Goal: Task Accomplishment & Management: Manage account settings

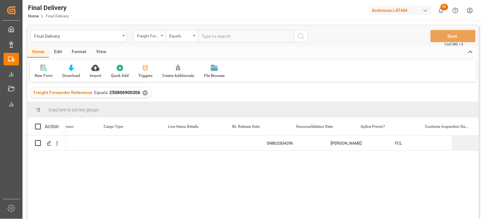
scroll to position [0, 292]
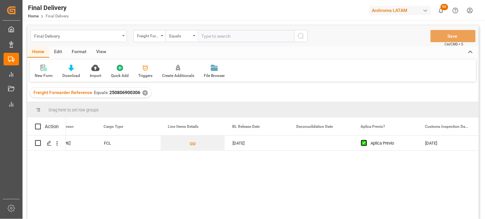
click at [121, 41] on div "Final Delivery" at bounding box center [79, 36] width 97 height 12
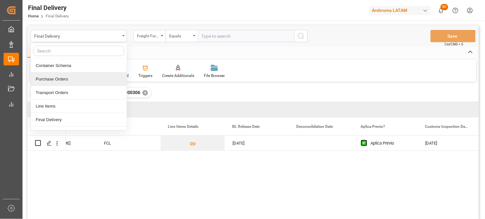
click at [75, 84] on div "Purchase Orders" at bounding box center [79, 79] width 96 height 14
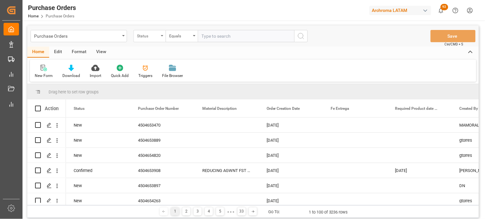
click at [157, 41] on div "Status" at bounding box center [150, 36] width 32 height 12
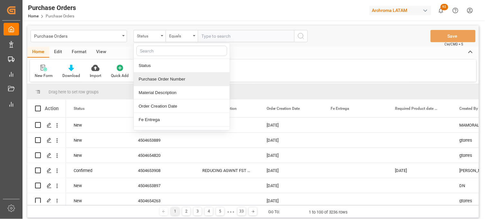
click at [172, 81] on div "Purchase Order Number" at bounding box center [182, 79] width 96 height 14
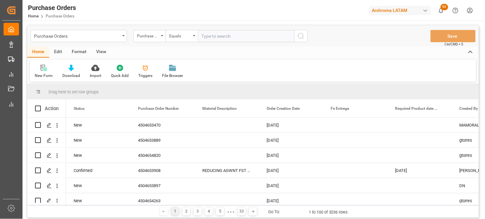
click at [218, 40] on input "text" at bounding box center [246, 36] width 97 height 12
paste input "4504641374"
type input "4504641374"
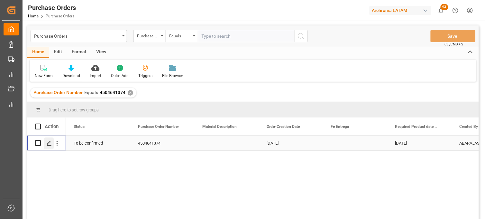
click at [49, 143] on icon "Press SPACE to select this row." at bounding box center [49, 143] width 5 height 5
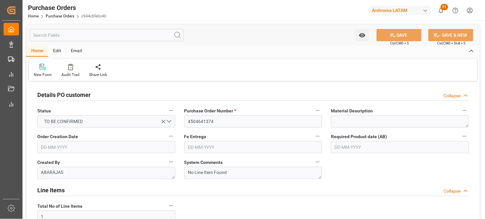
type input "09-07-2025"
type input "05-09-2025"
click at [326, 165] on div "System Comments No Line Item Found" at bounding box center [253, 168] width 147 height 26
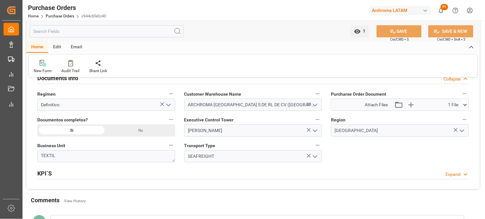
scroll to position [443, 0]
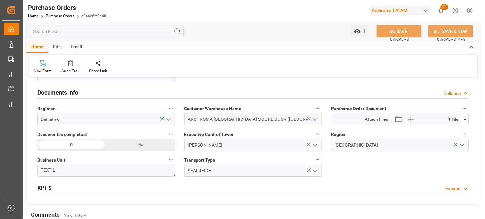
click at [466, 121] on icon at bounding box center [465, 119] width 7 height 7
click at [452, 131] on icon at bounding box center [448, 131] width 7 height 7
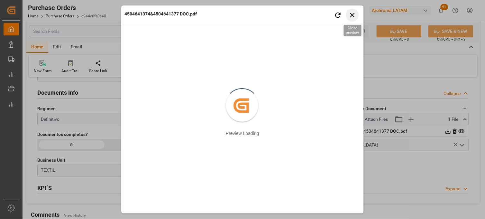
click at [355, 17] on icon "button" at bounding box center [353, 15] width 8 height 8
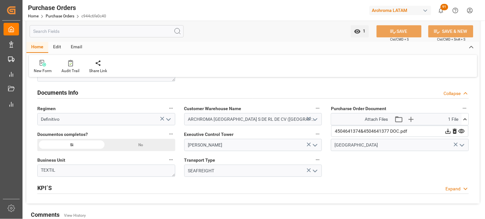
click at [324, 139] on div "[PERSON_NAME]" at bounding box center [254, 145] width 148 height 12
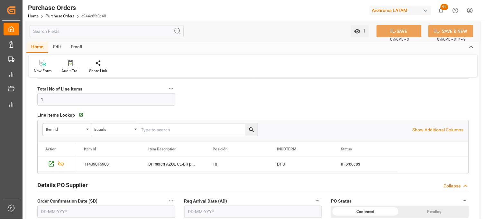
scroll to position [114, 0]
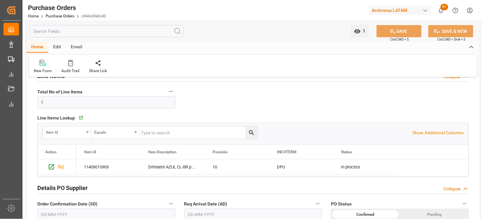
click at [200, 211] on input "text" at bounding box center [253, 215] width 138 height 12
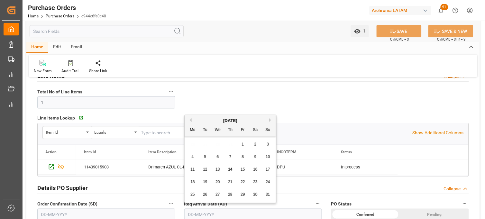
click at [192, 147] on div "28 29 30 31 1 2 3" at bounding box center [231, 144] width 88 height 13
click at [214, 155] on div "6" at bounding box center [218, 157] width 8 height 8
type input "06-08-2025"
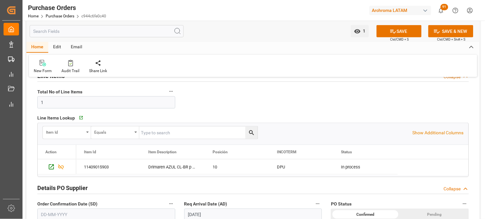
click at [262, 200] on label "Req Arrival Date (AD)" at bounding box center [253, 204] width 138 height 9
click at [314, 200] on button "Req Arrival Date (AD)" at bounding box center [318, 204] width 8 height 8
click at [262, 200] on div at bounding box center [242, 109] width 485 height 219
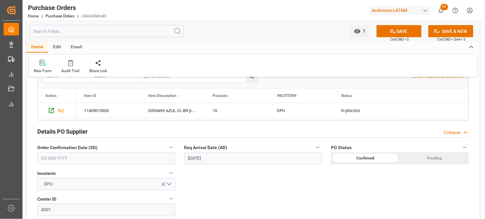
scroll to position [172, 0]
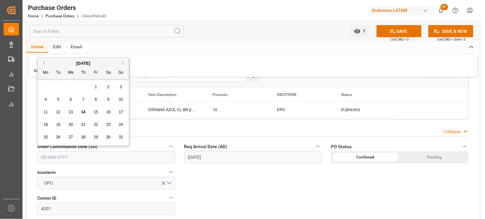
click at [131, 156] on input "text" at bounding box center [106, 157] width 138 height 12
click at [47, 85] on div "28 29 30 31 1 2 3" at bounding box center [84, 87] width 88 height 13
click at [72, 101] on div "6" at bounding box center [71, 100] width 8 height 8
type input "06-08-2025"
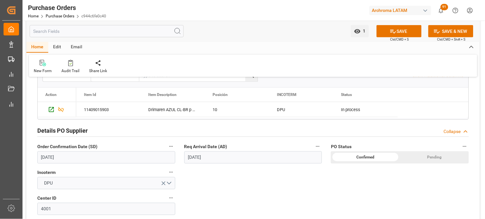
click at [210, 158] on input "06-08-2025" at bounding box center [253, 157] width 138 height 12
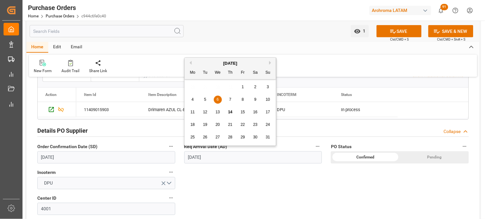
click at [243, 124] on span "22" at bounding box center [243, 124] width 4 height 5
type input "[DATE]"
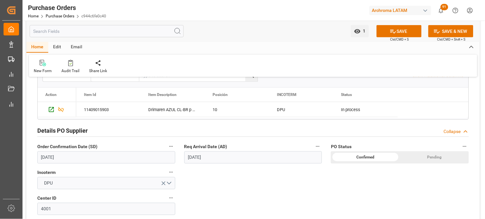
click at [222, 178] on div "Details PO customer Collapse Status TO BE CONFIRMED Purchase Order Number * 450…" at bounding box center [253, 193] width 454 height 564
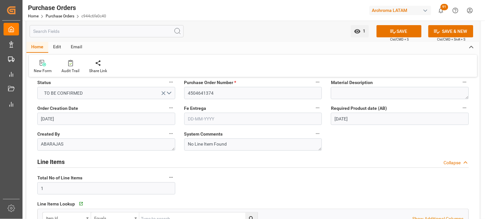
scroll to position [14, 0]
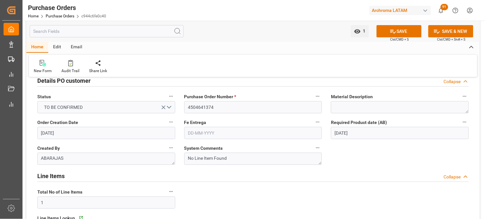
click at [268, 130] on input "text" at bounding box center [253, 133] width 138 height 12
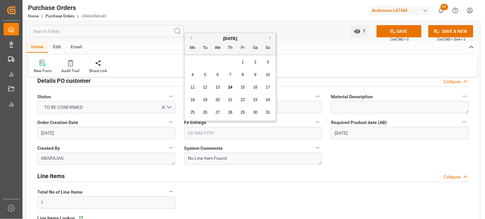
click at [271, 39] on button "Next Month" at bounding box center [271, 38] width 4 height 4
click at [205, 62] on span "2" at bounding box center [205, 62] width 2 height 5
type input "02-09-2025"
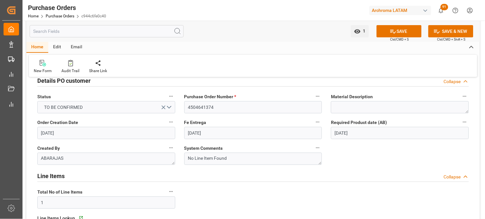
click at [255, 119] on label "Fe Entrega" at bounding box center [253, 122] width 138 height 9
click at [314, 119] on button "Fe Entrega" at bounding box center [318, 122] width 8 height 8
click at [396, 32] on div at bounding box center [242, 109] width 485 height 219
click at [399, 33] on button "SAVE" at bounding box center [399, 31] width 45 height 12
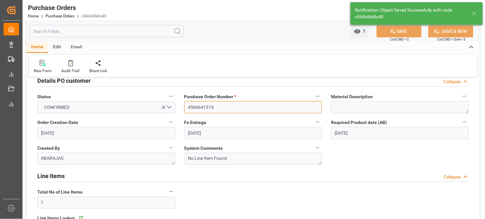
click at [200, 107] on input "4504641374" at bounding box center [253, 107] width 138 height 12
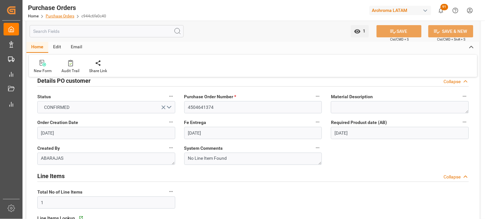
click at [57, 16] on link "Purchase Orders" at bounding box center [60, 16] width 29 height 5
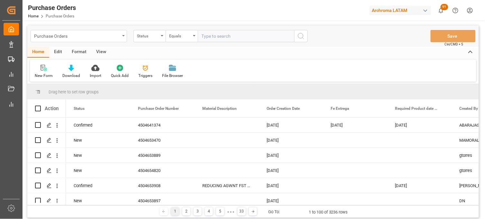
click at [124, 38] on div "Purchase Orders" at bounding box center [79, 36] width 97 height 12
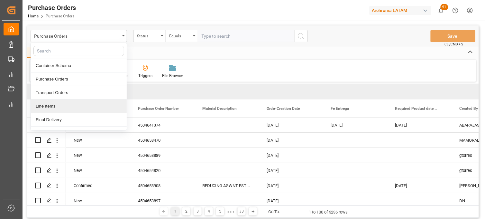
click at [61, 111] on div "Line Items" at bounding box center [79, 106] width 96 height 14
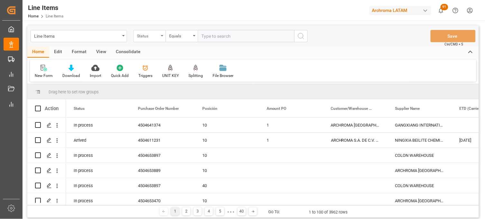
click at [160, 39] on div "Status" at bounding box center [150, 36] width 32 height 12
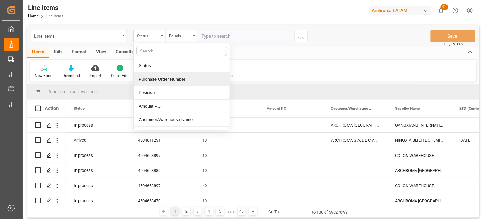
click at [155, 80] on div "Purchase Order Number" at bounding box center [182, 79] width 96 height 14
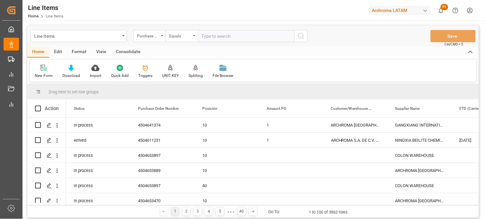
click at [210, 37] on input "text" at bounding box center [246, 36] width 97 height 12
paste input "4504641374"
type input "4504641374"
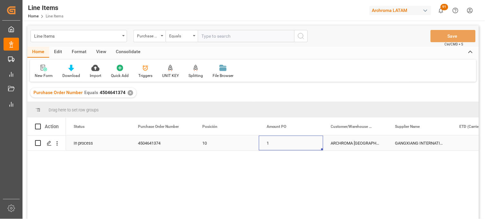
click at [275, 146] on div "1" at bounding box center [291, 142] width 64 height 15
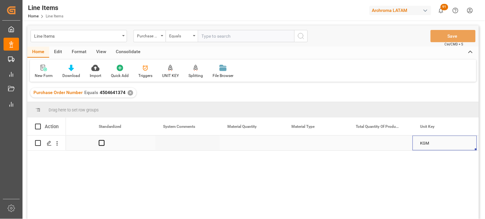
scroll to position [0, 812]
click at [245, 145] on div "Press SPACE to select this row." at bounding box center [252, 142] width 64 height 15
click at [245, 145] on input "Press SPACE to select this row." at bounding box center [252, 147] width 54 height 12
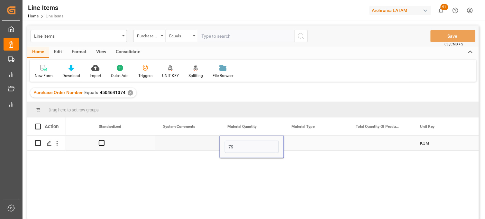
type input "792"
click at [314, 145] on div "Press SPACE to select this row." at bounding box center [316, 142] width 64 height 15
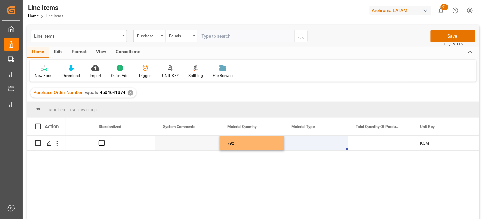
click at [129, 94] on div "✕" at bounding box center [130, 92] width 5 height 5
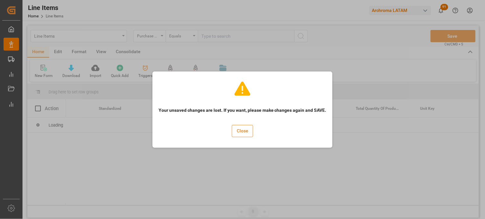
click at [244, 133] on button "Close" at bounding box center [242, 131] width 21 height 12
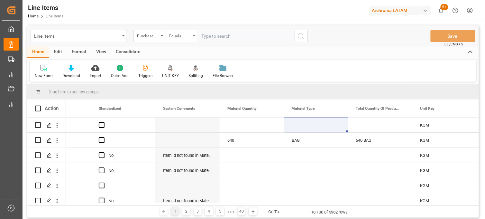
click at [174, 40] on div "Equals" at bounding box center [182, 36] width 32 height 12
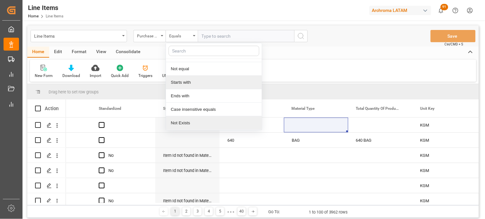
scroll to position [37, 0]
click at [189, 126] on div "Contains" at bounding box center [214, 124] width 96 height 14
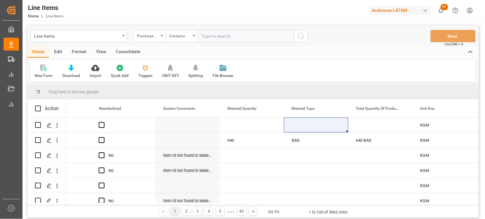
click at [216, 37] on input "text" at bounding box center [246, 36] width 97 height 12
paste input "4504641374"
click at [246, 38] on input "4504641374," at bounding box center [246, 36] width 97 height 12
type input "4504641374,4504641377"
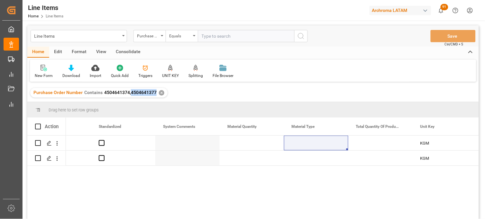
drag, startPoint x: 156, startPoint y: 94, endPoint x: 131, endPoint y: 94, distance: 25.1
click at [131, 94] on div "Purchase Order Number Contains 4504641374,4504641377 ✕" at bounding box center [98, 93] width 137 height 10
copy span "4504641377"
click at [172, 143] on div "Press SPACE to select this row." at bounding box center [187, 142] width 64 height 15
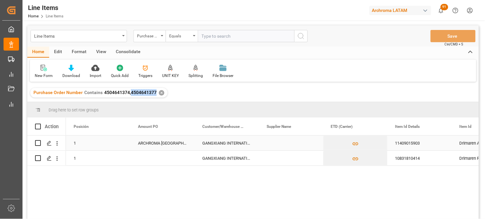
scroll to position [0, 129]
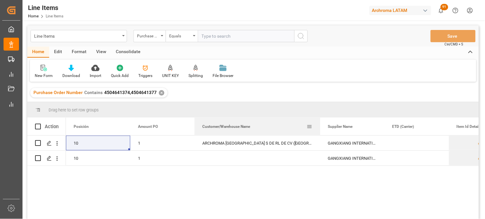
drag, startPoint x: 258, startPoint y: 121, endPoint x: 320, endPoint y: 128, distance: 61.8
click at [320, 128] on div at bounding box center [320, 126] width 3 height 18
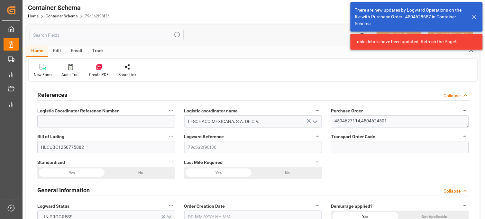
type input "13-08-2025 12:30"
type input "12-08-2025"
type input "13-08-2025"
type input "[DATE]"
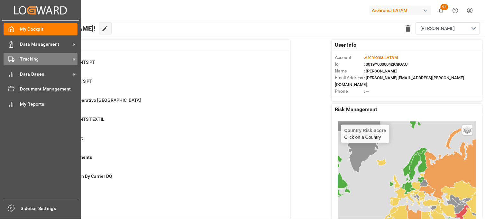
click at [39, 61] on span "Tracking" at bounding box center [45, 59] width 51 height 7
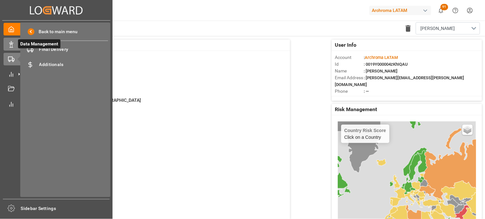
click at [17, 45] on icon at bounding box center [19, 44] width 7 height 7
click at [30, 50] on icon at bounding box center [30, 49] width 6 height 6
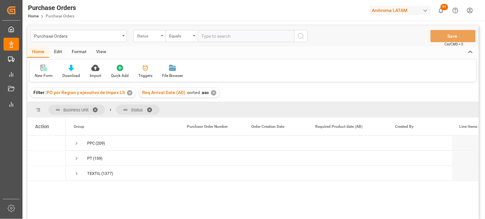
click at [159, 39] on div "Status" at bounding box center [150, 36] width 32 height 12
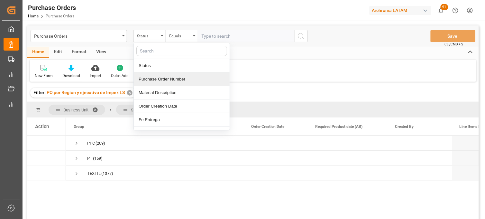
click at [163, 76] on div "Purchase Order Number" at bounding box center [182, 79] width 96 height 14
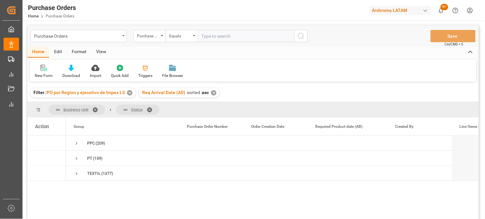
click at [215, 39] on input "text" at bounding box center [246, 36] width 97 height 12
paste input "4504641377"
type input "4504641377"
click at [74, 141] on span "Press SPACE to select this row." at bounding box center [77, 143] width 6 height 6
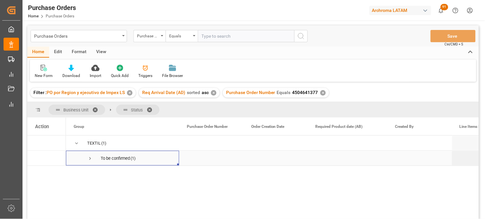
click at [107, 162] on div "To be confirmed" at bounding box center [115, 158] width 29 height 15
click at [90, 161] on span "Press SPACE to select this row." at bounding box center [90, 158] width 6 height 6
click at [201, 176] on div "4504641377" at bounding box center [211, 173] width 64 height 15
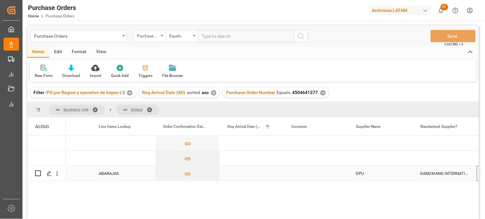
scroll to position [0, 361]
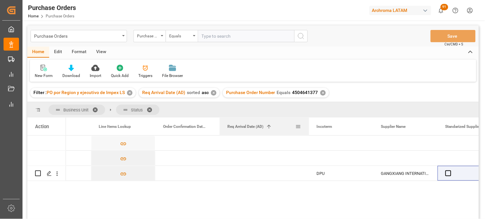
drag, startPoint x: 283, startPoint y: 120, endPoint x: 308, endPoint y: 118, distance: 25.2
click at [308, 118] on div at bounding box center [309, 126] width 3 height 18
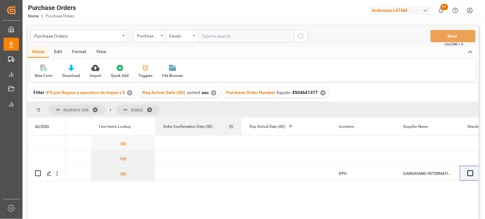
drag, startPoint x: 219, startPoint y: 121, endPoint x: 242, endPoint y: 125, distance: 22.6
click at [242, 125] on div at bounding box center [242, 126] width 3 height 18
click at [180, 172] on div "Press SPACE to select this row." at bounding box center [198, 173] width 87 height 15
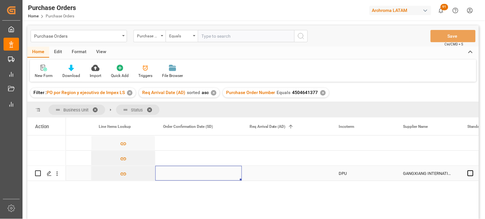
click at [180, 172] on div "Press SPACE to select this row." at bounding box center [198, 173] width 87 height 15
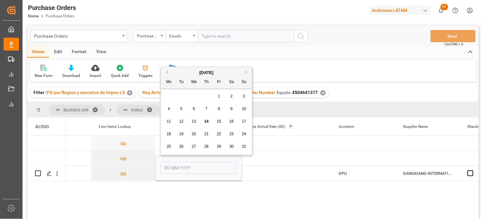
click at [195, 107] on div "6" at bounding box center [194, 109] width 8 height 8
type input "06-08-2025"
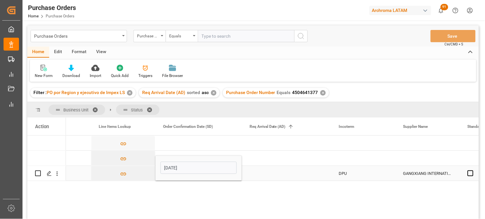
click at [264, 172] on div "Press SPACE to select this row." at bounding box center [286, 173] width 89 height 15
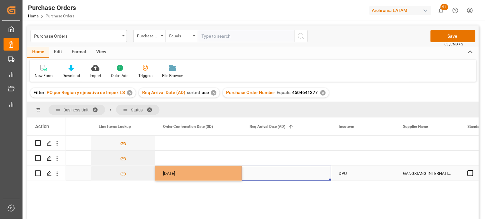
click at [264, 172] on div "Press SPACE to select this row." at bounding box center [286, 173] width 89 height 15
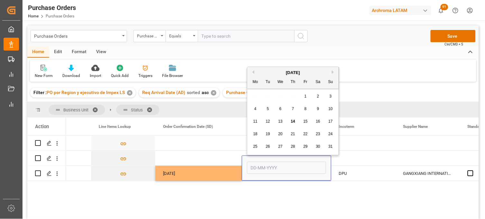
click at [254, 98] on div "28 29 30 31 1 2 3" at bounding box center [293, 96] width 88 height 13
click at [306, 133] on span "22" at bounding box center [305, 134] width 4 height 5
type input "22-08-2025"
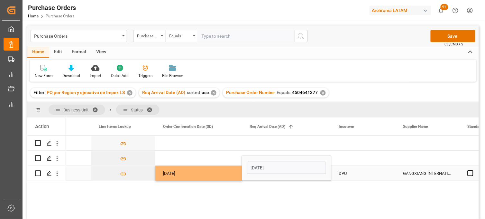
click at [219, 172] on div "06-08-2025" at bounding box center [198, 173] width 87 height 15
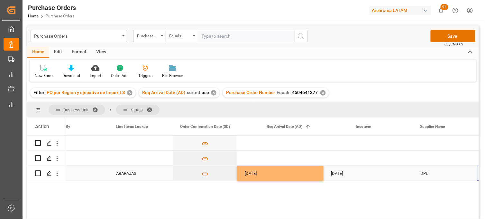
scroll to position [0, 0]
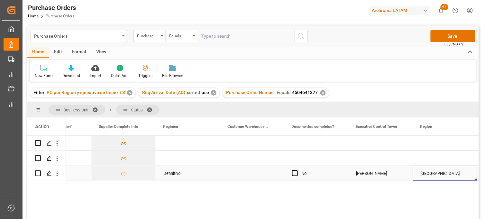
click at [255, 172] on div "Press SPACE to select this row." at bounding box center [252, 173] width 64 height 15
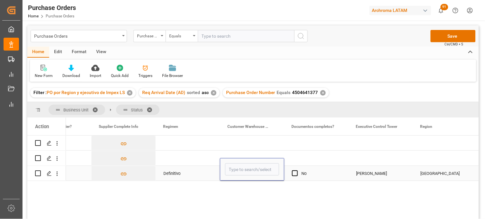
click at [255, 172] on input "Press SPACE to select this row." at bounding box center [252, 169] width 54 height 12
click at [245, 189] on div "ARCHROMA [GEOGRAPHIC_DATA] S DE RL DE CV ([GEOGRAPHIC_DATA][PERSON_NAME])" at bounding box center [312, 187] width 172 height 23
type input "ARCHROMA [GEOGRAPHIC_DATA] S DE RL DE CV ([GEOGRAPHIC_DATA][PERSON_NAME])"
click at [167, 173] on div "Definitivo" at bounding box center [187, 173] width 49 height 15
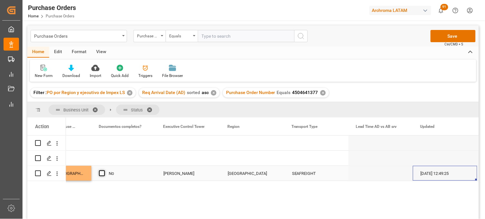
click at [103, 173] on span "Press SPACE to select this row." at bounding box center [102, 173] width 6 height 6
click at [104, 170] on input "Press SPACE to select this row." at bounding box center [104, 170] width 0 height 0
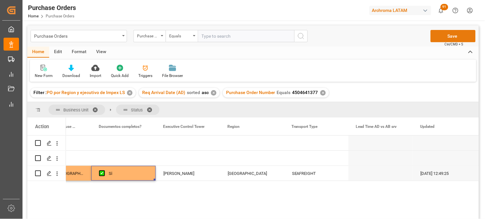
click at [450, 39] on button "Save" at bounding box center [453, 36] width 45 height 12
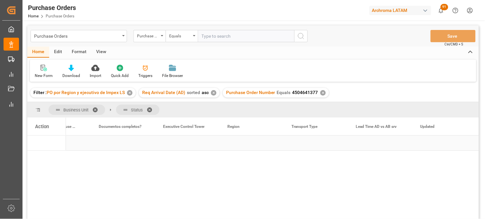
click at [126, 145] on div "Press SPACE to select this row." at bounding box center [123, 142] width 64 height 15
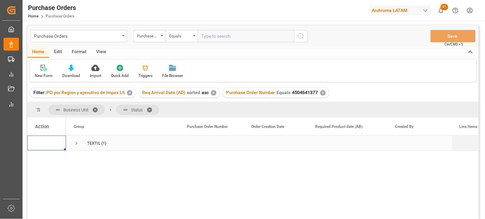
click at [76, 145] on span "Press SPACE to select this row." at bounding box center [77, 143] width 6 height 6
click at [84, 165] on div "Confirmed (1)" at bounding box center [122, 158] width 113 height 15
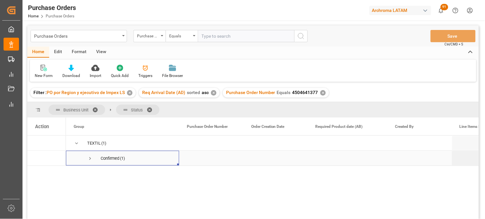
click at [92, 156] on span "Press SPACE to select this row." at bounding box center [90, 158] width 6 height 6
click at [50, 176] on div "Press SPACE to select this row." at bounding box center [49, 174] width 10 height 12
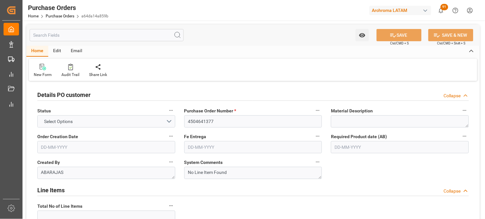
type input "1"
type input "[DATE]"
type input "22-08-2025"
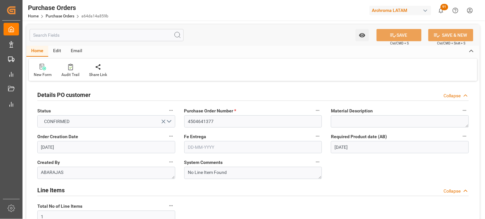
click at [199, 146] on input "text" at bounding box center [253, 147] width 138 height 12
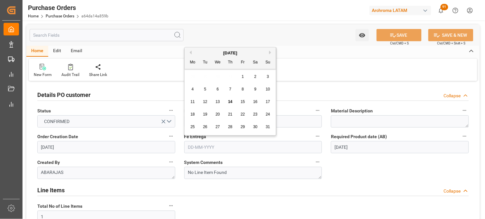
click at [270, 51] on button "Next Month" at bounding box center [271, 53] width 4 height 4
click at [208, 77] on div "2" at bounding box center [205, 77] width 8 height 8
type input "02-09-2025"
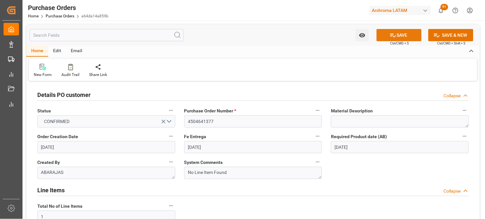
click at [399, 36] on button "SAVE" at bounding box center [399, 35] width 45 height 12
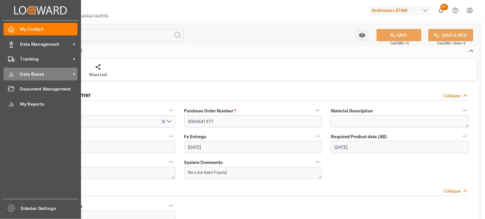
click at [32, 71] on span "Data Bases" at bounding box center [45, 74] width 51 height 7
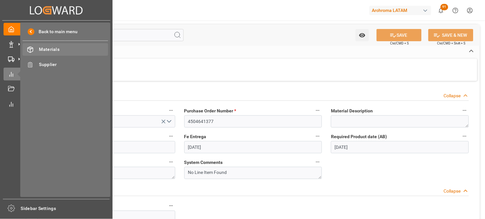
click at [73, 49] on span "Materials" at bounding box center [73, 49] width 69 height 7
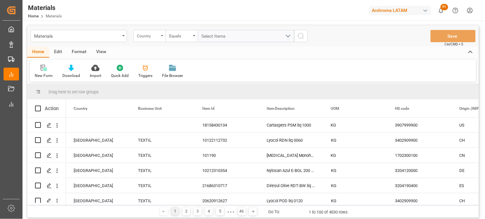
click at [158, 37] on div "Country" at bounding box center [148, 35] width 22 height 7
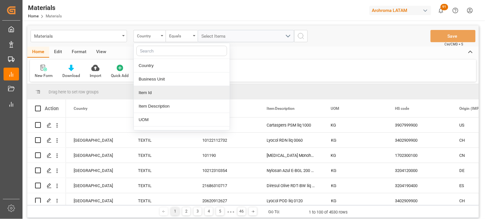
click at [169, 92] on div "Item Id" at bounding box center [182, 93] width 96 height 14
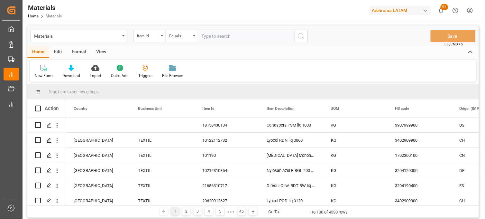
click at [220, 35] on input "text" at bounding box center [246, 36] width 97 height 12
type input "10831810414"
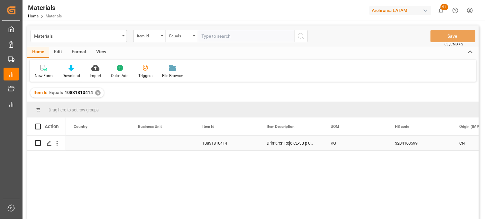
click at [151, 140] on div "Press SPACE to select this row." at bounding box center [162, 142] width 64 height 15
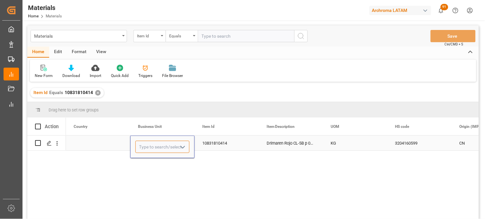
click at [151, 141] on input "Press SPACE to select this row." at bounding box center [162, 147] width 54 height 12
type input "TEXTIL"
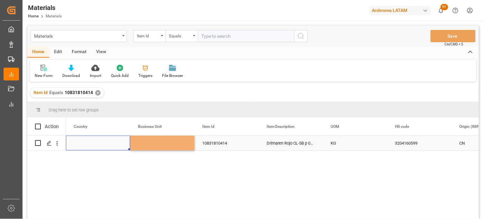
click at [86, 142] on div "Press SPACE to select this row." at bounding box center [98, 142] width 64 height 15
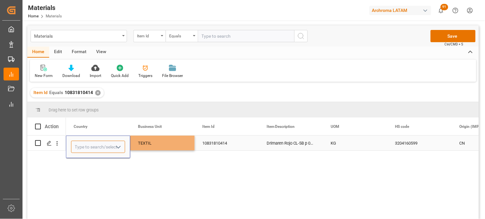
click at [86, 142] on input "Press SPACE to select this row." at bounding box center [98, 147] width 54 height 12
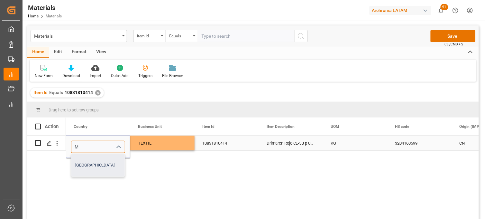
click at [89, 161] on div "Mexico" at bounding box center [97, 165] width 53 height 23
type input "Mexico"
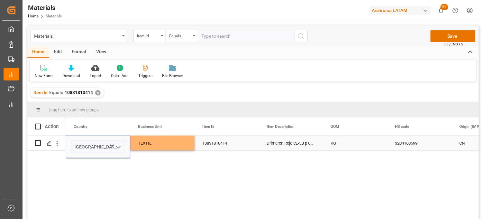
click at [284, 146] on div "Drimaren Rojo CL-5B p 0025" at bounding box center [291, 142] width 64 height 15
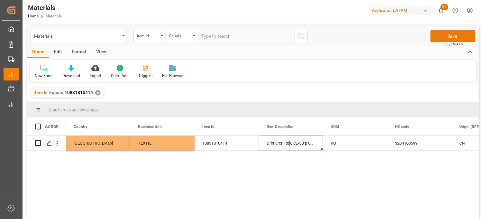
click at [435, 37] on button "Save" at bounding box center [453, 36] width 45 height 12
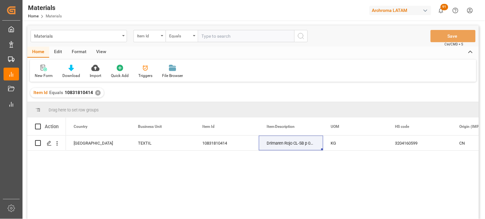
click at [97, 93] on div "✕" at bounding box center [97, 92] width 5 height 5
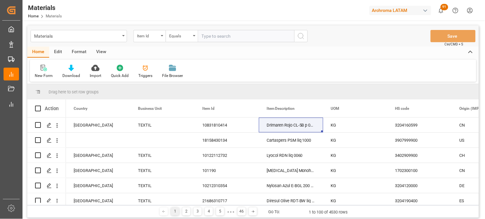
click at [219, 39] on input "text" at bounding box center [246, 36] width 97 height 12
paste input "11409015903"
type input "11409015903"
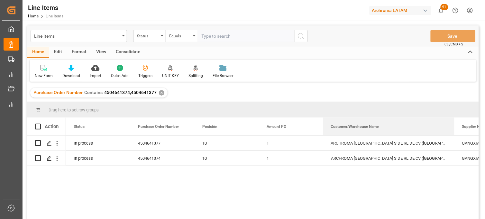
drag, startPoint x: 386, startPoint y: 122, endPoint x: 453, endPoint y: 115, distance: 67.3
click at [453, 115] on div "Drag here to set row groups Drag here to set column labels Action Status Purcha…" at bounding box center [253, 162] width 452 height 121
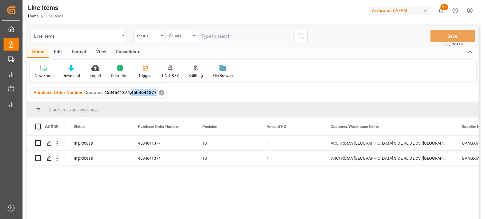
drag, startPoint x: 154, startPoint y: 94, endPoint x: 130, endPoint y: 93, distance: 23.5
click at [130, 93] on span "4504641374,4504641377" at bounding box center [130, 92] width 52 height 5
copy span "4504641377"
click at [233, 161] on div "10" at bounding box center [226, 158] width 49 height 15
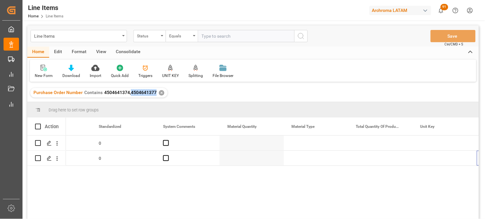
scroll to position [0, 879]
click at [246, 158] on div "Press SPACE to select this row." at bounding box center [252, 158] width 64 height 15
click at [246, 158] on input "Press SPACE to select this row." at bounding box center [252, 154] width 54 height 12
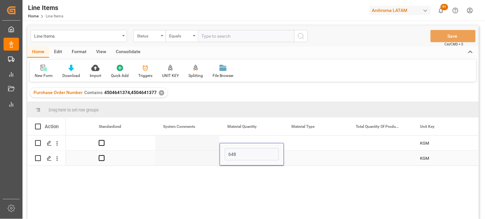
type input "648"
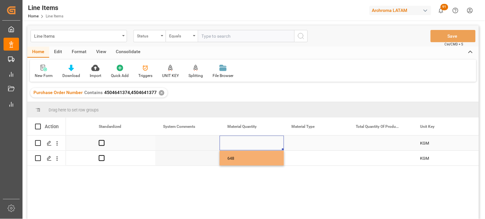
click at [239, 137] on div "Press SPACE to select this row." at bounding box center [252, 142] width 64 height 15
click at [242, 143] on div "Press SPACE to select this row." at bounding box center [252, 142] width 64 height 15
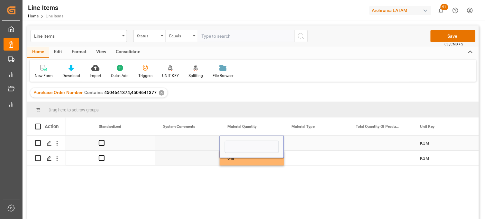
click at [242, 143] on input "Press SPACE to select this row." at bounding box center [252, 147] width 54 height 12
type input "144"
click at [293, 145] on div "Press SPACE to select this row." at bounding box center [316, 142] width 64 height 15
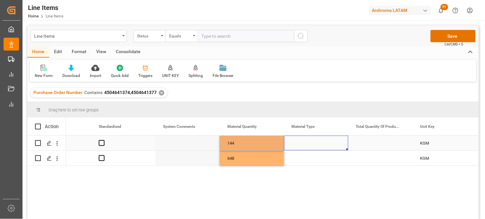
click at [293, 145] on div "Press SPACE to select this row." at bounding box center [316, 142] width 64 height 15
click at [293, 145] on input "Press SPACE to select this row." at bounding box center [316, 147] width 54 height 12
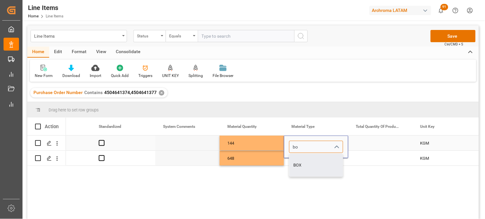
type input "BOX"
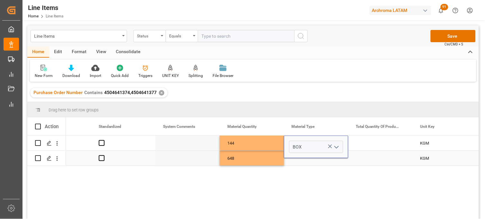
click at [305, 160] on div "Press SPACE to select this row." at bounding box center [316, 158] width 64 height 15
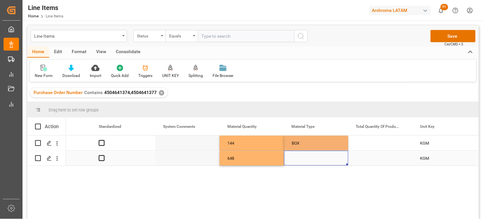
click at [305, 160] on div "Press SPACE to select this row." at bounding box center [316, 158] width 64 height 15
click at [305, 160] on div "Press SPACE to select this row." at bounding box center [316, 154] width 64 height 23
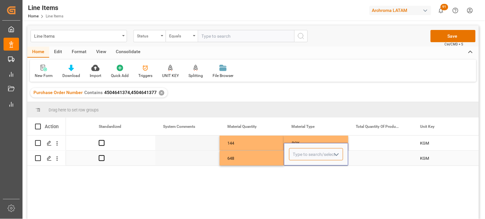
click at [295, 153] on input "Press SPACE to select this row." at bounding box center [316, 154] width 54 height 12
click at [303, 166] on div "BOX" at bounding box center [316, 172] width 53 height 23
type input "BOX"
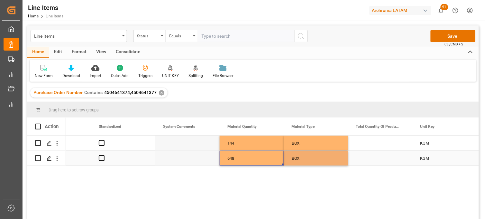
click at [252, 161] on div "648" at bounding box center [252, 158] width 64 height 15
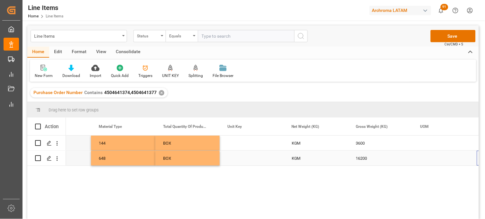
scroll to position [0, 1072]
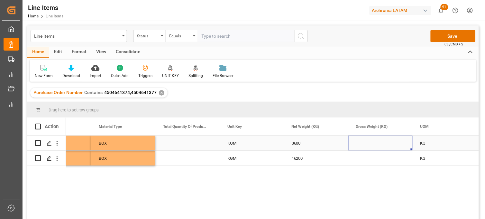
click at [371, 143] on div "Press SPACE to select this row." at bounding box center [381, 142] width 64 height 15
click at [371, 143] on input "Press SPACE to select this row." at bounding box center [381, 147] width 54 height 12
type input "4008"
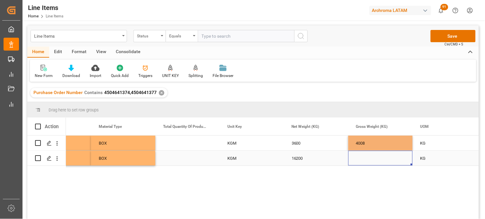
click at [375, 161] on div "Press SPACE to select this row." at bounding box center [381, 158] width 64 height 15
click at [367, 158] on div "Press SPACE to select this row." at bounding box center [381, 158] width 64 height 15
click at [367, 158] on input "Press SPACE to select this row." at bounding box center [381, 154] width 54 height 12
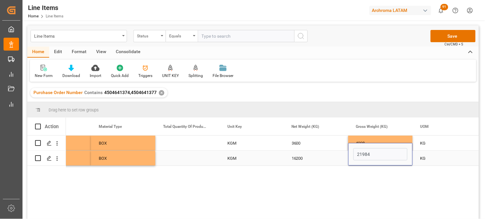
type input "21984"
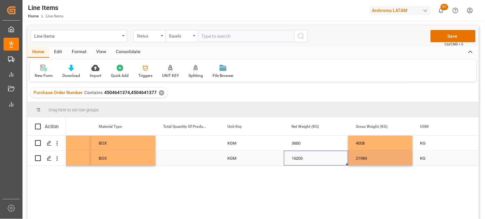
click at [311, 158] on div "16200" at bounding box center [316, 158] width 64 height 15
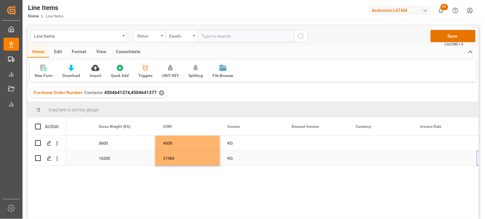
scroll to position [0, 1329]
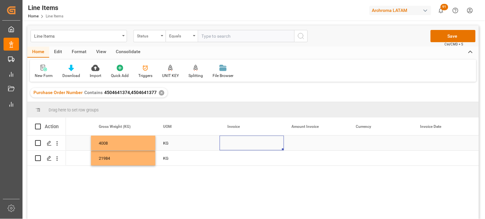
click at [238, 147] on div "Press SPACE to select this row." at bounding box center [252, 142] width 64 height 15
click at [237, 146] on input "Press SPACE to select this row." at bounding box center [252, 147] width 54 height 12
type input "h"
type input "HK2507004"
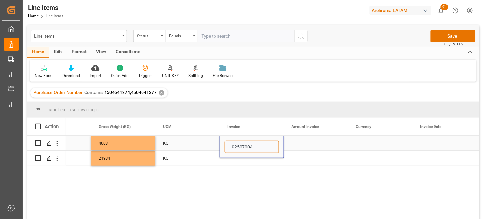
click at [237, 146] on input "HK2507004" at bounding box center [252, 147] width 54 height 12
click at [242, 161] on div "Press SPACE to select this row." at bounding box center [252, 158] width 64 height 15
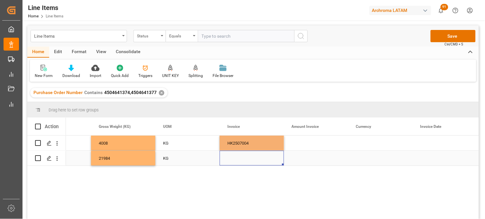
click at [242, 161] on div "Press SPACE to select this row." at bounding box center [252, 158] width 64 height 15
click at [234, 156] on input "Press SPACE to select this row." at bounding box center [252, 154] width 54 height 12
paste input "HK2507004"
type input "HK2507004"
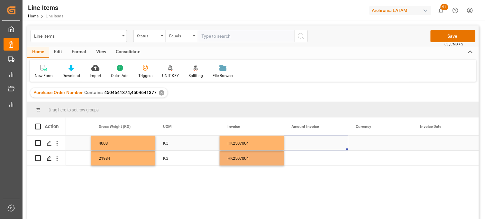
click at [302, 145] on div "Press SPACE to select this row." at bounding box center [316, 142] width 64 height 15
click at [307, 143] on div "Press SPACE to select this row." at bounding box center [316, 142] width 64 height 15
click at [307, 143] on input "Press SPACE to select this row." at bounding box center [316, 147] width 54 height 12
type input "10800"
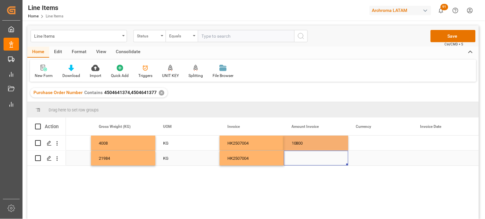
click at [295, 162] on div "Press SPACE to select this row." at bounding box center [316, 158] width 64 height 15
click at [304, 161] on div "Press SPACE to select this row." at bounding box center [316, 158] width 64 height 15
click at [304, 161] on div "Press SPACE to select this row." at bounding box center [316, 154] width 64 height 23
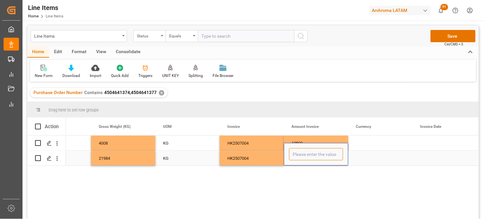
click at [300, 155] on input "Press SPACE to select this row." at bounding box center [316, 154] width 54 height 12
type input "272170"
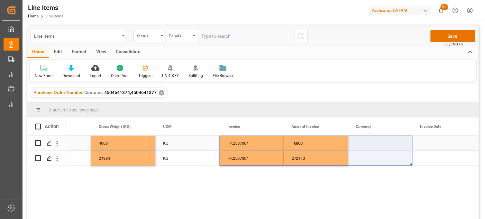
drag, startPoint x: 258, startPoint y: 161, endPoint x: 372, endPoint y: 144, distance: 115.0
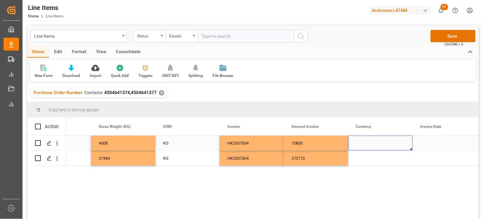
click at [372, 144] on div "Press SPACE to select this row." at bounding box center [381, 142] width 64 height 15
click at [372, 144] on input "Press SPACE to select this row." at bounding box center [381, 147] width 54 height 12
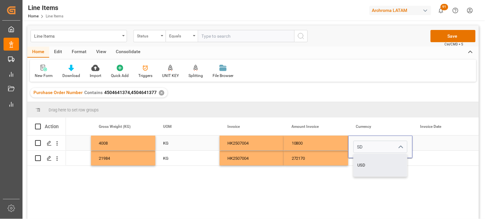
type input "USD"
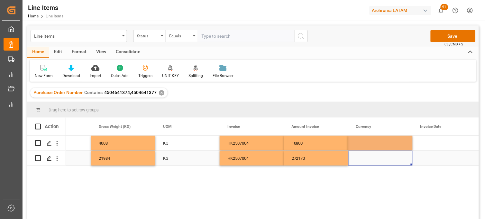
click at [368, 161] on div "Press SPACE to select this row." at bounding box center [381, 158] width 64 height 15
click at [361, 157] on input "Press SPACE to select this row." at bounding box center [381, 154] width 54 height 12
type input "USD"
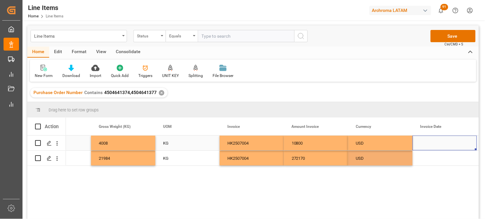
click at [432, 144] on div "Press SPACE to select this row." at bounding box center [445, 142] width 64 height 15
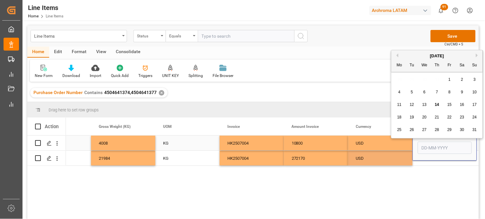
click at [432, 144] on input "Press SPACE to select this row." at bounding box center [445, 148] width 54 height 12
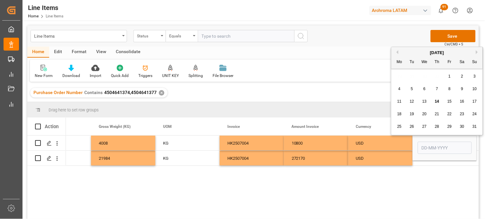
click at [397, 51] on button "Previous Month" at bounding box center [397, 52] width 4 height 4
click at [401, 101] on span "14" at bounding box center [399, 101] width 4 height 5
type input "14-07-2025"
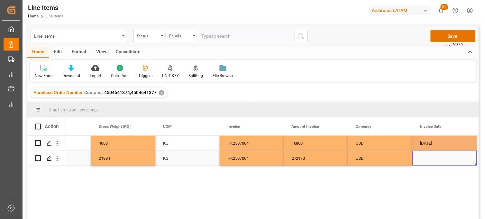
click at [428, 163] on div "Press SPACE to select this row." at bounding box center [445, 158] width 64 height 15
click at [434, 156] on div "Press SPACE to select this row." at bounding box center [445, 158] width 64 height 15
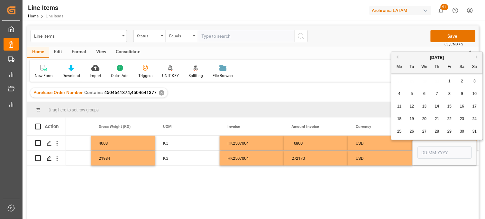
click at [398, 59] on div "[DATE]" at bounding box center [437, 57] width 91 height 6
click at [398, 58] on button "Previous Month" at bounding box center [397, 57] width 4 height 4
click at [402, 107] on span "14" at bounding box center [399, 106] width 4 height 5
type input "14-07-2025"
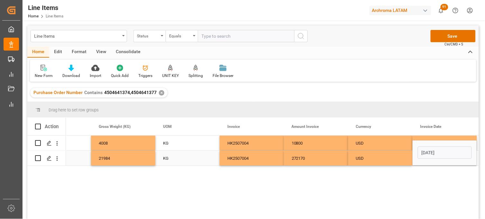
click at [377, 159] on div "USD" at bounding box center [380, 158] width 49 height 15
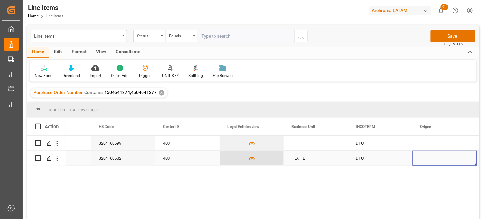
scroll to position [0, 1908]
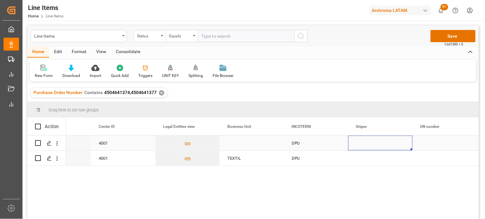
click at [369, 144] on div "Press SPACE to select this row." at bounding box center [381, 142] width 64 height 15
click at [369, 144] on input "Press SPACE to select this row." at bounding box center [381, 147] width 54 height 12
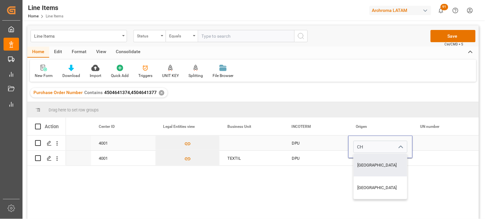
type input "CHINA"
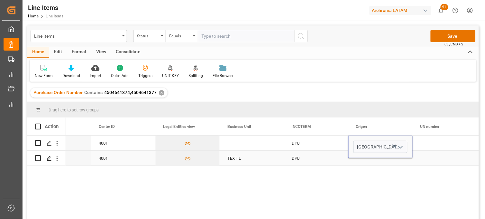
click at [367, 161] on div "Press SPACE to select this row." at bounding box center [381, 158] width 64 height 15
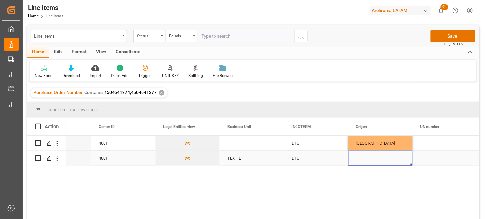
click at [365, 157] on div "Press SPACE to select this row." at bounding box center [381, 158] width 64 height 15
click at [365, 157] on input "Press SPACE to select this row." at bounding box center [381, 154] width 54 height 12
click at [365, 157] on input "C" at bounding box center [381, 154] width 54 height 12
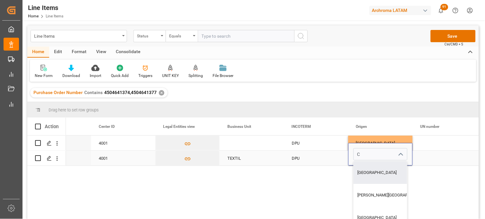
type input "CHINA"
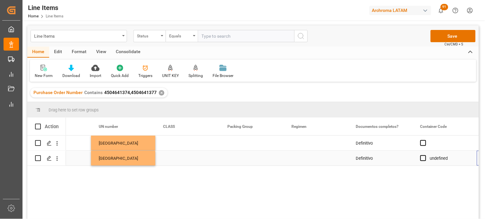
scroll to position [0, 2230]
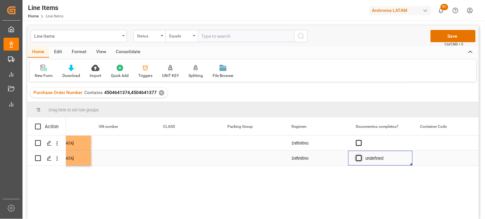
click at [359, 158] on span "Press SPACE to select this row." at bounding box center [359, 158] width 6 height 6
click at [361, 155] on input "Press SPACE to select this row." at bounding box center [361, 155] width 0 height 0
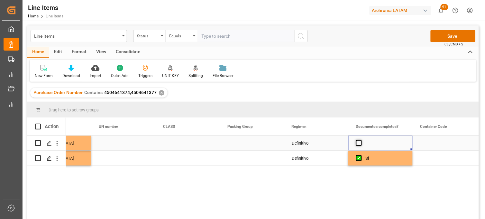
click at [359, 143] on span "Press SPACE to select this row." at bounding box center [359, 143] width 6 height 6
click at [361, 140] on input "Press SPACE to select this row." at bounding box center [361, 140] width 0 height 0
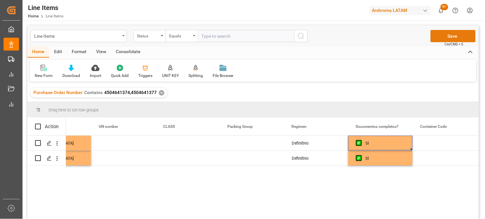
click at [441, 39] on button "Save" at bounding box center [453, 36] width 45 height 12
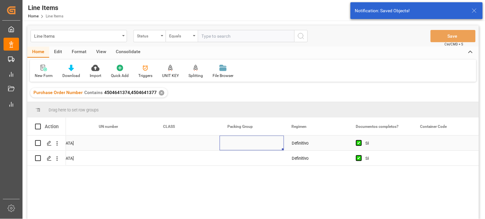
click at [246, 149] on div "Press SPACE to select this row." at bounding box center [252, 142] width 64 height 15
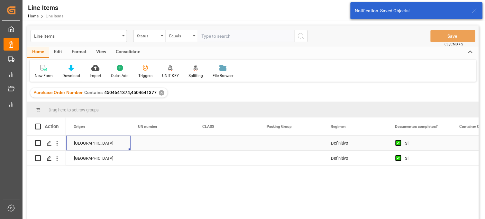
scroll to position [0, 0]
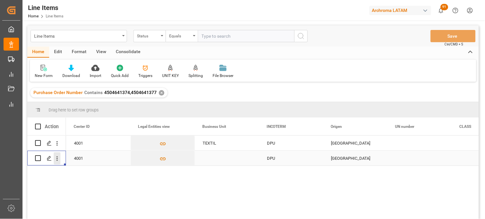
click at [56, 161] on icon "open menu" at bounding box center [57, 158] width 7 height 7
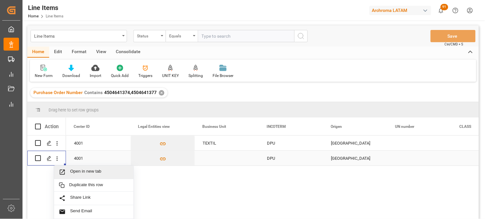
click at [60, 172] on icon "Press SPACE to select this row." at bounding box center [62, 172] width 7 height 7
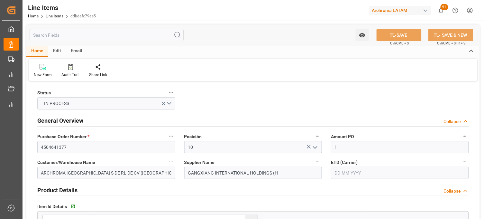
type input "1"
type input "12171700"
type input "144"
type input "3600"
type input "4008"
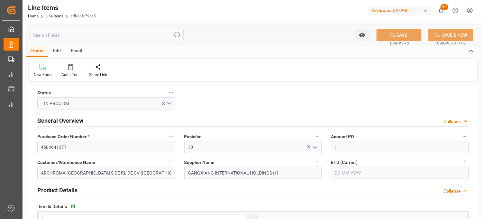
type input "10800"
type input "3204160599"
type input "[DATE]"
type input "14-08-2025 14:11"
type input "18-07-2025 18:08"
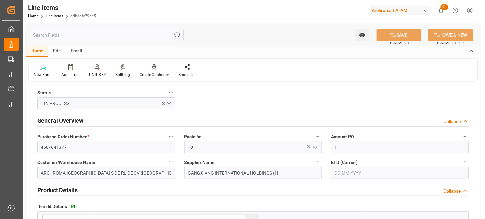
click at [215, 113] on div "General Overview Collapse" at bounding box center [253, 121] width 441 height 18
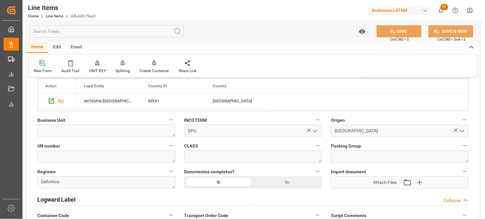
scroll to position [443, 0]
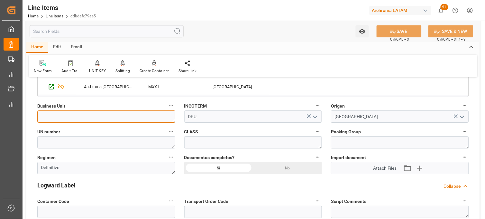
click at [161, 115] on textarea at bounding box center [106, 116] width 138 height 12
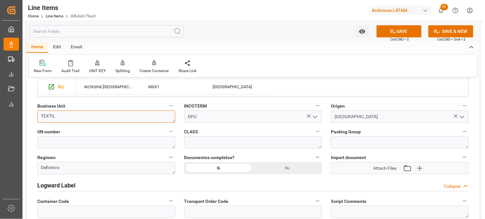
type textarea "TEXTIL"
click at [403, 31] on button "SAVE" at bounding box center [399, 31] width 45 height 12
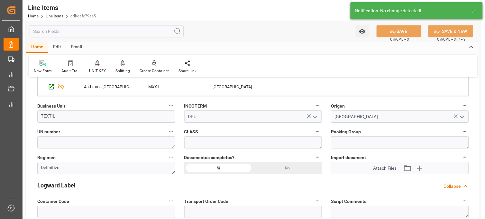
click at [327, 127] on div "Packing Group" at bounding box center [400, 138] width 147 height 26
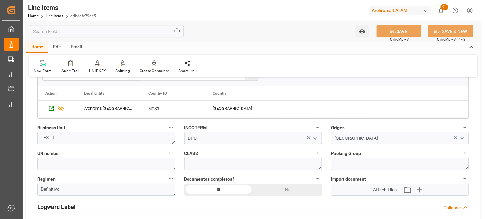
scroll to position [410, 0]
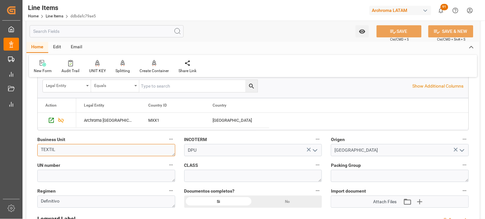
click at [150, 147] on textarea "TEXTIL" at bounding box center [106, 150] width 138 height 12
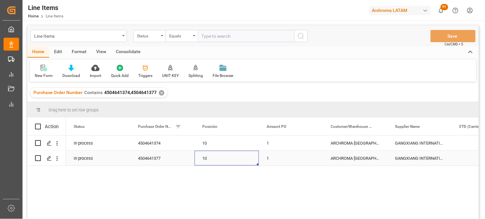
click at [214, 155] on div "10" at bounding box center [226, 158] width 49 height 15
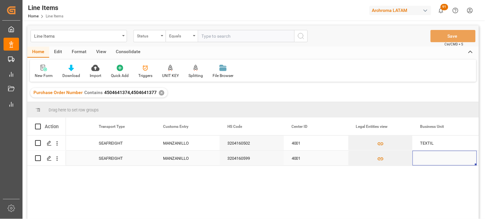
scroll to position [0, 1713]
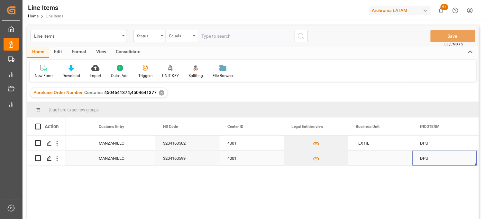
click at [177, 163] on div "3204160599" at bounding box center [187, 158] width 64 height 15
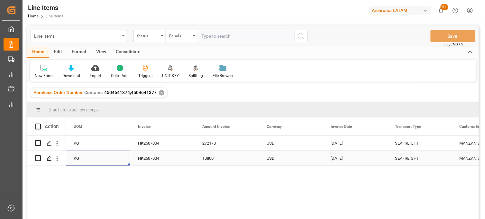
scroll to position [0, 0]
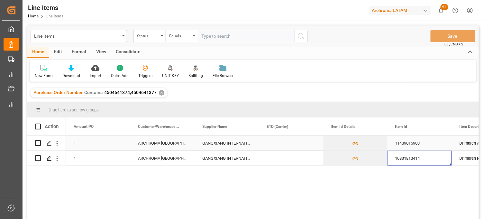
click at [409, 146] on div "11409015903" at bounding box center [420, 142] width 64 height 15
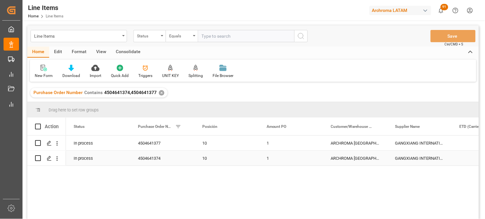
click at [158, 160] on div "4504641374" at bounding box center [162, 158] width 64 height 15
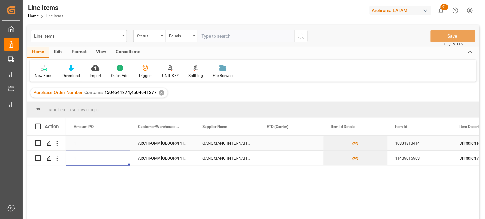
click at [284, 143] on div "Press SPACE to select this row." at bounding box center [291, 142] width 64 height 15
click at [49, 144] on icon "Press SPACE to select this row." at bounding box center [49, 143] width 5 height 5
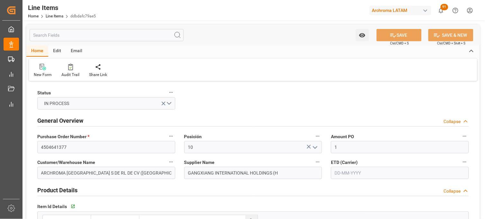
type input "1"
type input "12171700"
type input "144"
type input "3600"
type input "4008"
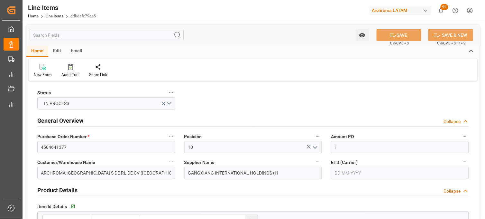
type input "10800"
type input "3204160599"
type input "[DATE]"
type input "[DATE] 14:13"
type input "[DATE] 18:08"
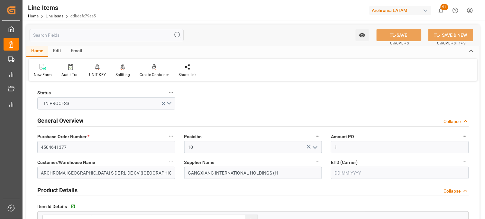
click at [242, 130] on div "Posición 10" at bounding box center [253, 143] width 147 height 26
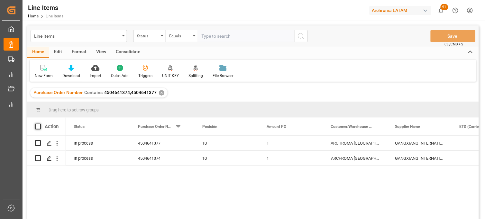
click at [39, 126] on span at bounding box center [38, 127] width 6 height 6
click at [40, 124] on input "checkbox" at bounding box center [40, 124] width 0 height 0
checkbox input "true"
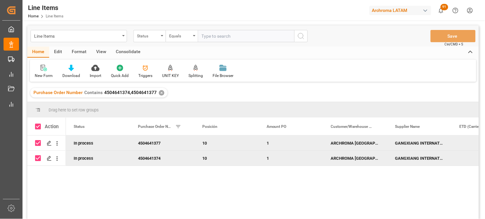
click at [136, 52] on div "Consolidate" at bounding box center [128, 52] width 34 height 11
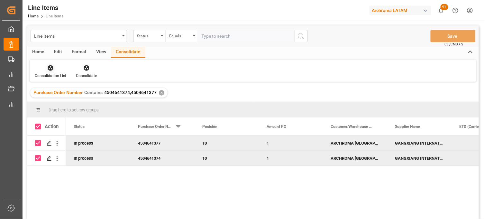
click at [48, 67] on icon at bounding box center [50, 67] width 5 height 5
click at [56, 91] on div "Line Items Status Equals Save Ctrl/CMD + S Home Edit Format View Consolidate Co…" at bounding box center [253, 130] width 452 height 210
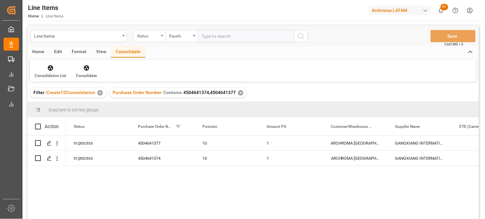
click at [42, 126] on div at bounding box center [40, 127] width 10 height 6
click at [39, 126] on span at bounding box center [38, 127] width 6 height 6
click at [40, 124] on input "checkbox" at bounding box center [40, 124] width 0 height 0
checkbox input "true"
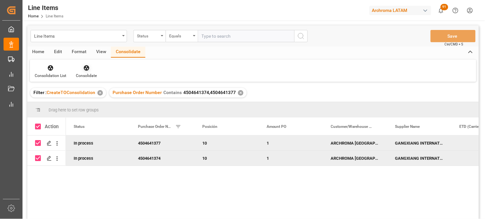
click at [86, 73] on div "Consolidate" at bounding box center [86, 76] width 21 height 6
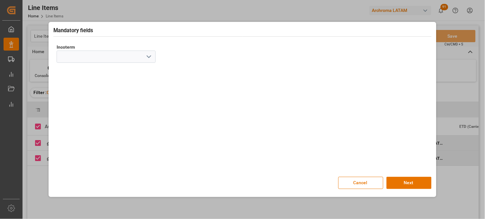
click at [149, 58] on icon "open menu" at bounding box center [149, 57] width 8 height 8
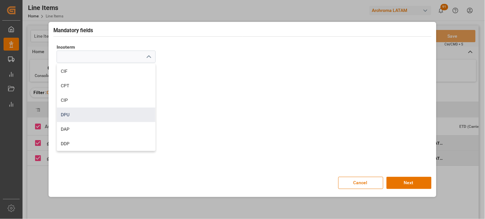
click at [92, 117] on div "DPU" at bounding box center [106, 114] width 98 height 14
type input "DPU"
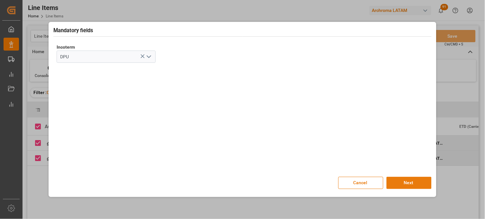
click at [397, 178] on button "Next" at bounding box center [409, 183] width 45 height 12
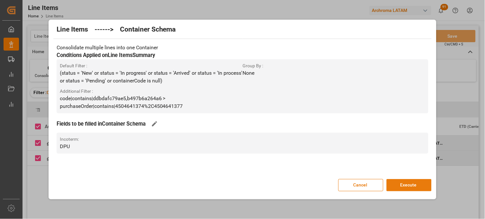
click at [402, 184] on button "Execute" at bounding box center [409, 185] width 45 height 12
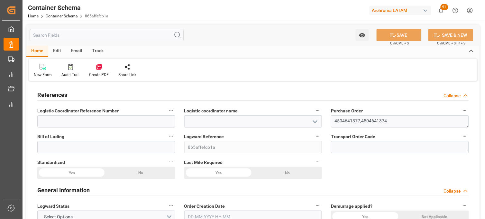
type input "0"
type input "2"
type input "792"
type input "19800"
type input "25992"
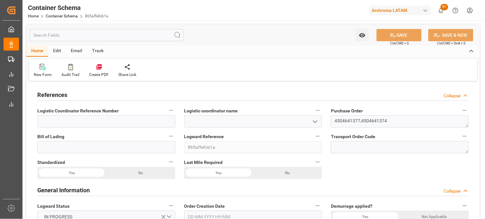
click at [318, 124] on icon "open menu" at bounding box center [316, 122] width 8 height 8
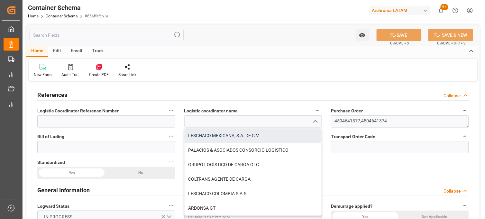
click at [258, 135] on div "LESCHACO MEXICANA, S.A. DE C.V." at bounding box center [253, 135] width 137 height 14
type input "LESCHACO MEXICANA, S.A. DE C.V."
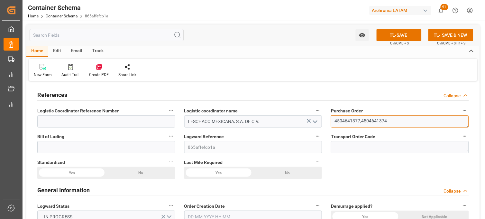
drag, startPoint x: 390, startPoint y: 121, endPoint x: 338, endPoint y: 122, distance: 51.5
click at [338, 122] on textarea "4504641377,4504641374" at bounding box center [400, 121] width 138 height 12
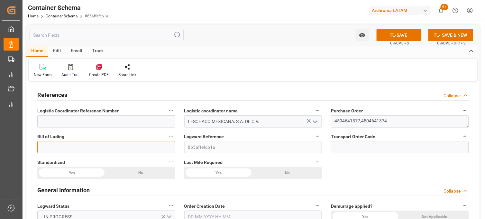
click at [164, 146] on input at bounding box center [106, 147] width 138 height 12
click at [74, 149] on input at bounding box center [106, 147] width 138 height 12
paste input "SHSI50276100"
type input "SHSI50276100"
drag, startPoint x: 64, startPoint y: 160, endPoint x: 37, endPoint y: 162, distance: 27.4
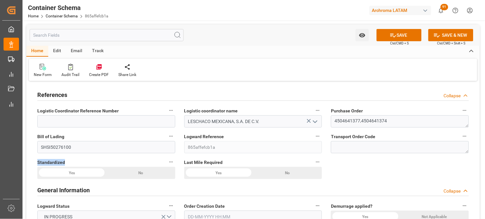
click at [37, 162] on label "Standardized" at bounding box center [106, 162] width 138 height 9
copy span "Standardized"
click at [182, 151] on div "Logward Reference 865affefcb1a" at bounding box center [253, 143] width 147 height 26
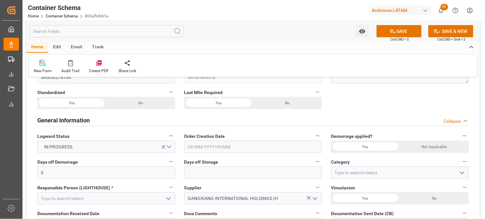
scroll to position [71, 0]
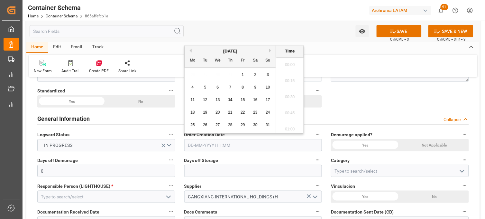
click at [203, 150] on input "text" at bounding box center [253, 145] width 138 height 12
click at [195, 73] on div "28 29 30 31 1 2 3" at bounding box center [231, 75] width 88 height 13
click at [233, 101] on div "14" at bounding box center [231, 100] width 8 height 8
click at [295, 95] on li "08:15" at bounding box center [289, 95] width 27 height 16
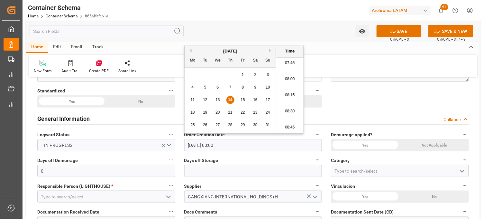
type input "[DATE] 08:15"
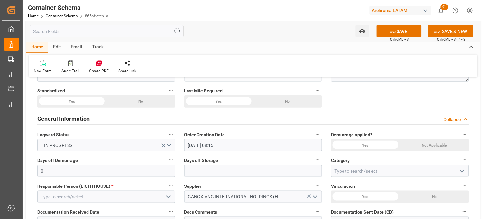
click at [106, 107] on div "Yes" at bounding box center [71, 101] width 69 height 12
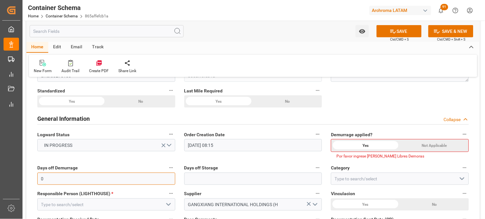
click at [169, 180] on input "0" at bounding box center [106, 179] width 138 height 12
type input "10"
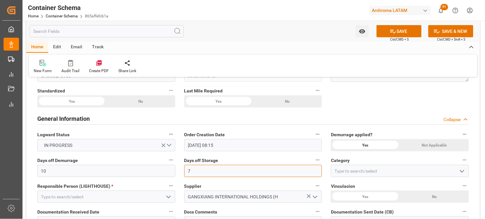
type input "7"
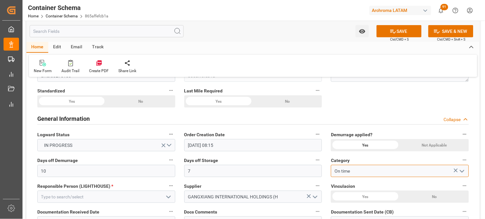
type input "On time"
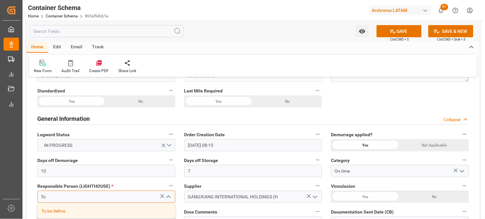
type input "T"
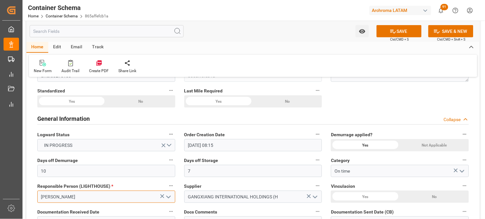
type input "[PERSON_NAME]"
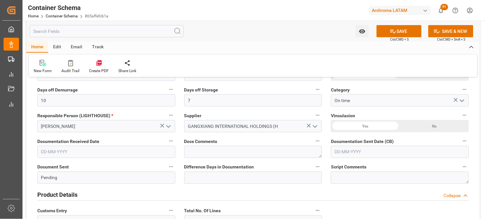
scroll to position [143, 0]
click at [175, 36] on div "No" at bounding box center [140, 30] width 69 height 12
click at [64, 147] on input "text" at bounding box center [106, 151] width 138 height 12
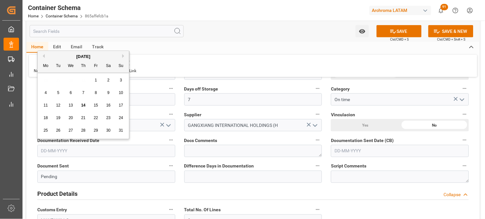
click at [44, 78] on div "28 29 30 31 1 2 3" at bounding box center [84, 80] width 88 height 13
click at [73, 108] on div "13" at bounding box center [71, 106] width 8 height 8
type input "[DATE]"
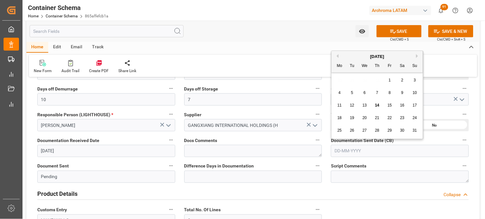
click at [354, 151] on input "text" at bounding box center [400, 151] width 138 height 12
click at [339, 82] on div "28 29 30 31 1 2 3" at bounding box center [378, 80] width 88 height 13
click at [377, 107] on span "14" at bounding box center [377, 105] width 4 height 5
type input "[DATE]"
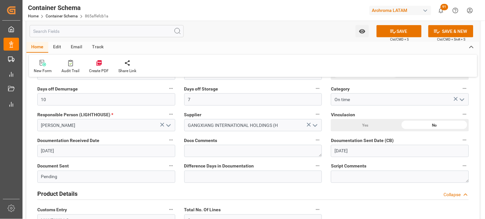
click at [330, 148] on div "Documentation Sent Date (CB) [DATE]" at bounding box center [400, 147] width 147 height 26
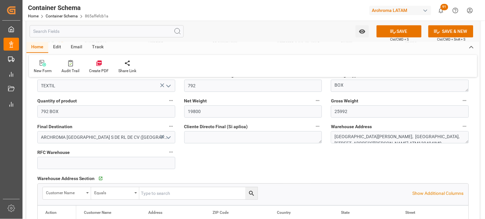
scroll to position [386, 0]
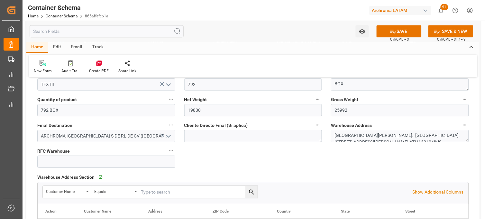
click at [224, 146] on div "References Collapse Logistic Coordinator Reference Number Logistic coordinator …" at bounding box center [253, 186] width 454 height 978
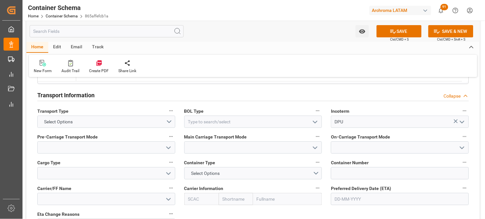
scroll to position [543, 0]
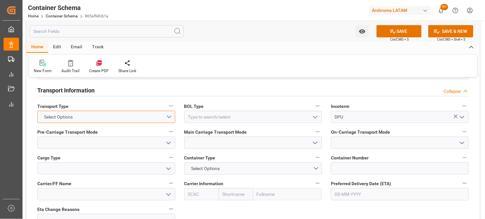
click at [168, 117] on button "Select Options" at bounding box center [106, 117] width 138 height 12
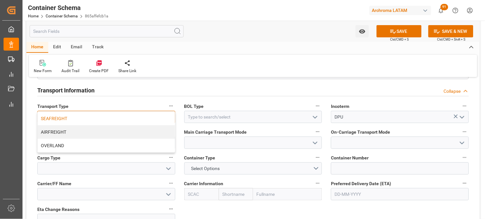
click at [110, 118] on div "SEAFREIGHT" at bounding box center [106, 119] width 137 height 14
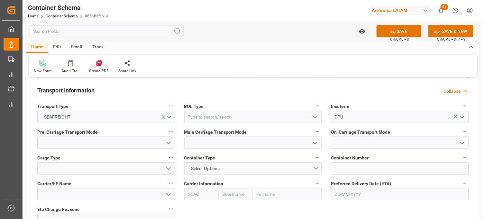
click at [319, 118] on icon "open menu" at bounding box center [316, 117] width 8 height 8
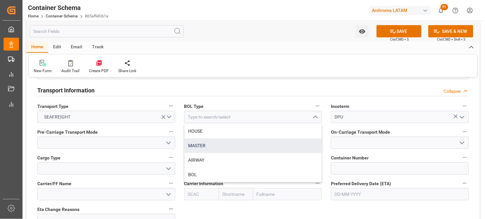
click at [217, 145] on div "MASTER" at bounding box center [253, 145] width 137 height 14
type input "MASTER"
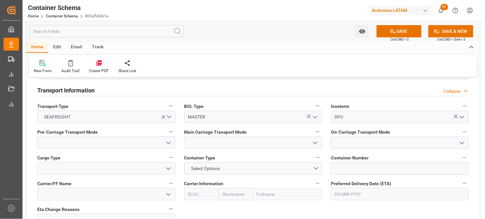
click at [172, 140] on icon "open menu" at bounding box center [169, 143] width 8 height 8
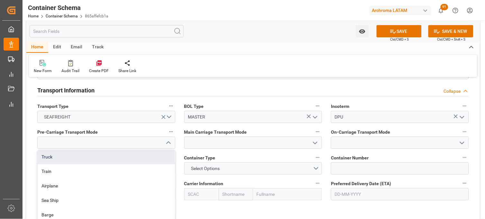
click at [152, 152] on div "Truck" at bounding box center [106, 157] width 137 height 14
type input "Truck"
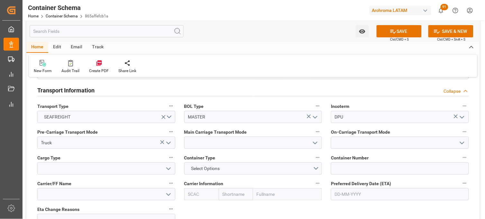
click at [315, 144] on icon "open menu" at bounding box center [316, 143] width 8 height 8
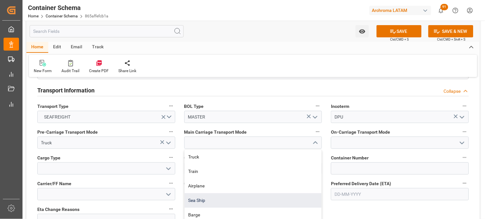
click at [235, 195] on div "Sea Ship" at bounding box center [253, 200] width 137 height 14
type input "Sea Ship"
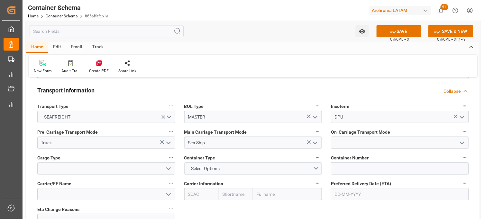
click at [466, 143] on icon "open menu" at bounding box center [463, 143] width 8 height 8
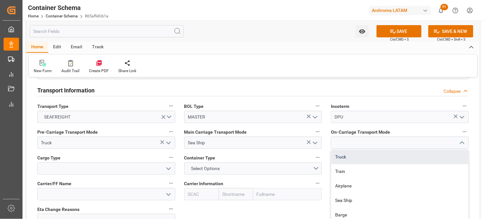
click at [385, 158] on div "Truck" at bounding box center [399, 157] width 137 height 14
type input "Truck"
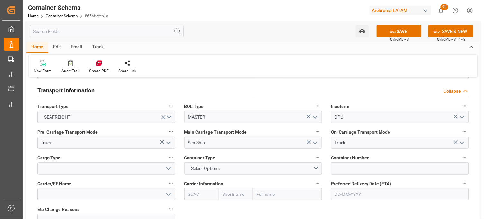
click at [168, 166] on icon "open menu" at bounding box center [169, 169] width 8 height 8
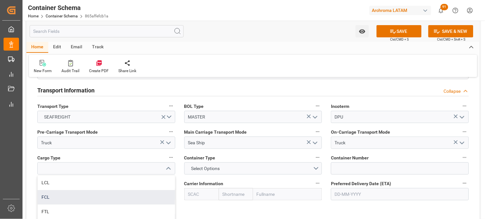
click at [131, 192] on div "FCL" at bounding box center [106, 197] width 137 height 14
type input "FCL"
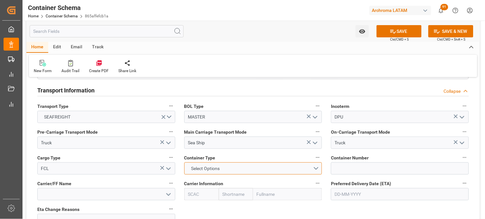
click at [319, 172] on button "Select Options" at bounding box center [253, 168] width 138 height 12
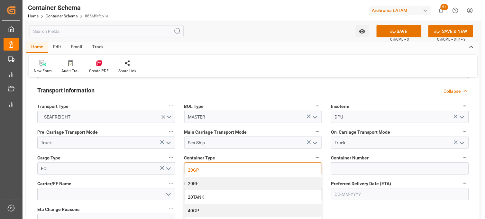
click at [300, 169] on div "20GP" at bounding box center [253, 170] width 137 height 14
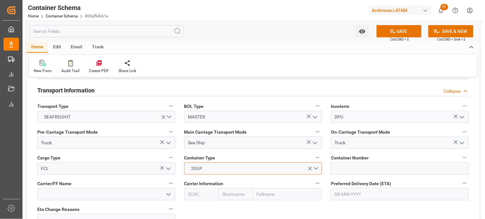
click at [321, 168] on button "20GP" at bounding box center [253, 168] width 138 height 12
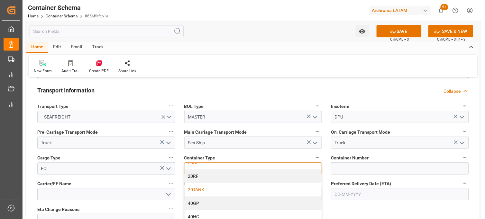
scroll to position [21, 0]
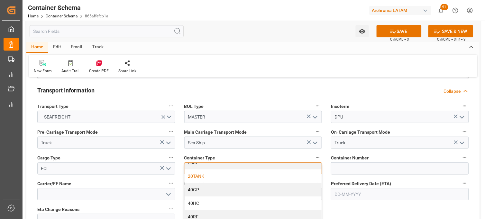
click at [292, 203] on div "40HC" at bounding box center [253, 203] width 137 height 14
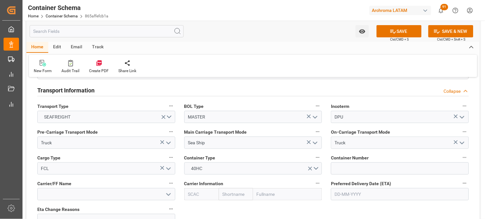
click at [292, 203] on div "References Collapse Logistic Coordinator Reference Number Logistic coordinator …" at bounding box center [253, 28] width 454 height 978
drag, startPoint x: 292, startPoint y: 203, endPoint x: 362, endPoint y: 161, distance: 81.8
click at [362, 161] on label "Container Number" at bounding box center [400, 157] width 138 height 9
click at [461, 161] on button "Container Number" at bounding box center [465, 157] width 8 height 8
click at [353, 174] on div at bounding box center [242, 109] width 485 height 219
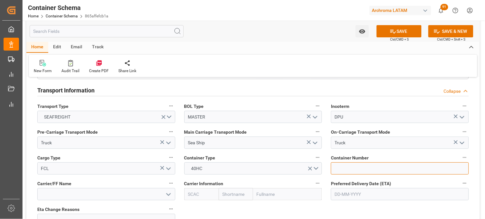
click at [344, 169] on input at bounding box center [400, 168] width 138 height 12
paste input "TIIU4050302"
type input "TIIU4050302"
click at [223, 191] on input "text" at bounding box center [236, 194] width 34 height 12
type input "pil"
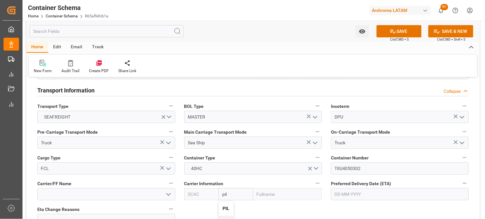
click at [229, 209] on b "PIL" at bounding box center [226, 208] width 7 height 5
type input "PCIU"
type input "PIL"
type input "Pacific International Lines Pte Ltd"
type input "PIL"
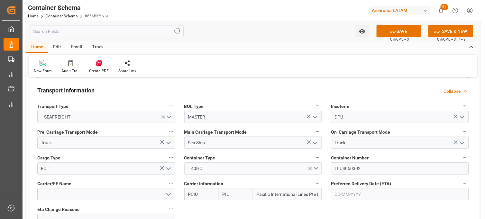
click at [242, 208] on div "References Collapse Logistic Coordinator Reference Number Logistic coordinator …" at bounding box center [253, 28] width 454 height 978
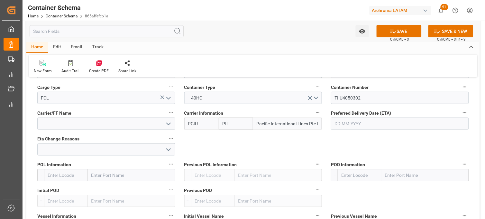
scroll to position [615, 0]
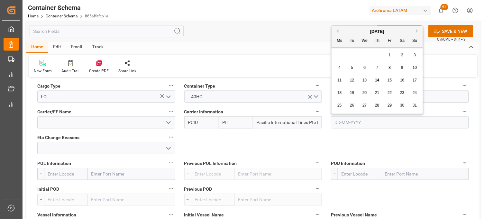
click at [355, 123] on input "text" at bounding box center [400, 122] width 138 height 12
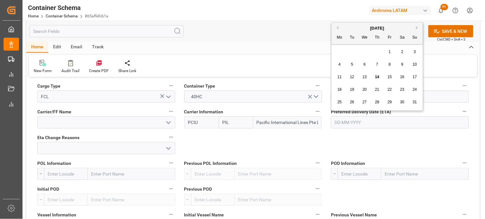
click at [390, 91] on span "22" at bounding box center [390, 89] width 4 height 5
type input "[DATE]"
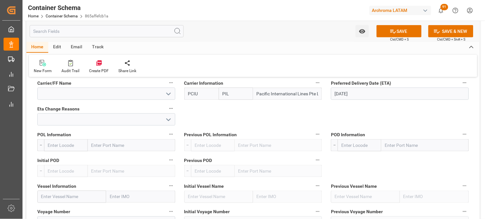
scroll to position [658, 0]
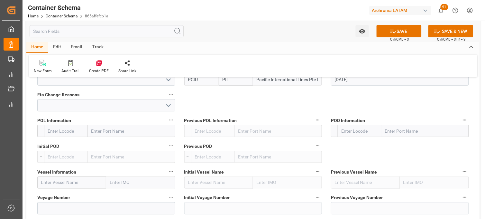
click at [112, 124] on label "POL Information" at bounding box center [106, 120] width 138 height 9
click at [167, 124] on button "POL Information" at bounding box center [171, 120] width 8 height 8
click at [111, 130] on div at bounding box center [242, 109] width 485 height 219
click at [101, 128] on input "text" at bounding box center [132, 131] width 88 height 12
type input "shan"
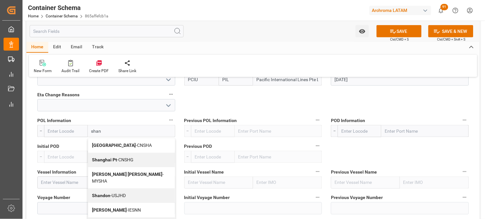
click at [109, 158] on b "Shanghai Pt" at bounding box center [104, 159] width 25 height 5
type input "CNSHG"
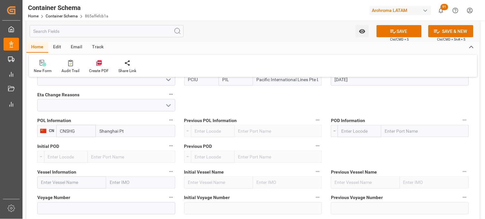
type input "Shanghai Pt"
click at [396, 129] on input "text" at bounding box center [426, 131] width 88 height 12
type input "manza"
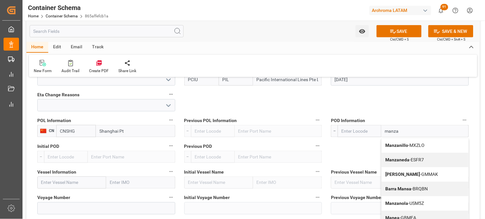
click at [404, 144] on b "Manzanillo" at bounding box center [397, 145] width 23 height 5
type input "MXZLO"
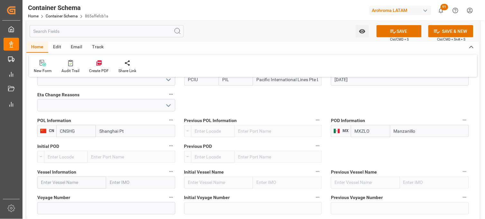
type input "Manzanillo"
click at [68, 183] on input "text" at bounding box center [71, 182] width 69 height 12
paste input "KOTA PEONY"
type input "KOTA PEONY"
click at [67, 195] on b "KOTA PEONY" at bounding box center [55, 196] width 27 height 5
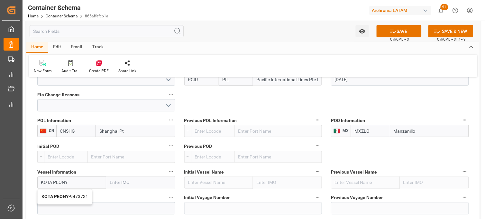
type input "9473731"
type input "KOTA PEONY"
click at [81, 196] on label "Voyage Number" at bounding box center [106, 197] width 138 height 9
click at [167, 196] on button "Voyage Number" at bounding box center [171, 197] width 8 height 8
click at [81, 196] on div at bounding box center [242, 109] width 485 height 219
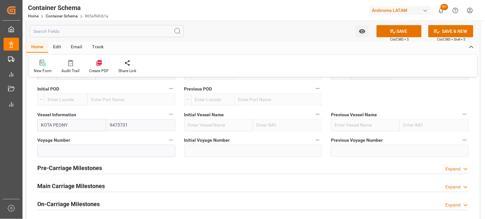
scroll to position [729, 0]
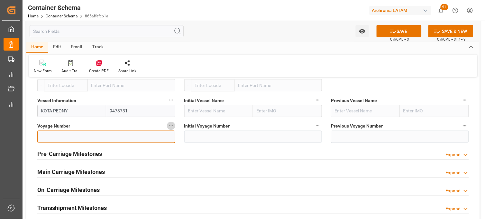
click at [132, 141] on input at bounding box center [106, 137] width 138 height 12
paste input "CKPY0007E"
type input "CKPY0007E"
click at [122, 174] on div "Main Carriage Milestones Expand" at bounding box center [253, 171] width 432 height 12
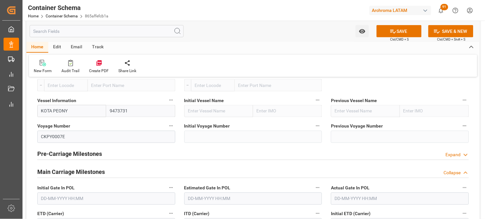
click at [329, 203] on div "Actual Gate In POL" at bounding box center [400, 194] width 147 height 26
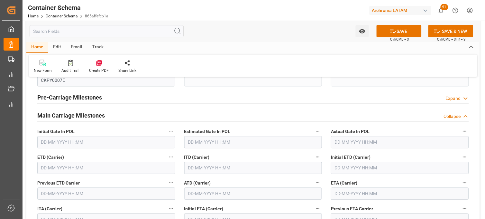
scroll to position [787, 0]
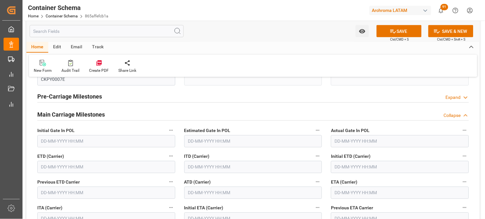
click at [347, 187] on input "text" at bounding box center [400, 193] width 138 height 12
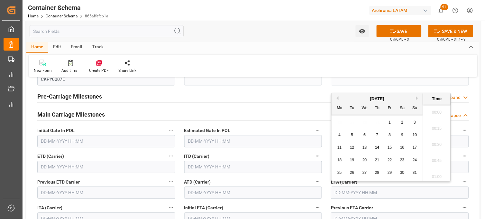
scroll to position [501, 0]
click at [392, 163] on div "22" at bounding box center [390, 160] width 8 height 8
click at [427, 156] on li "08:30" at bounding box center [437, 159] width 27 height 16
type input "[DATE] 08:30"
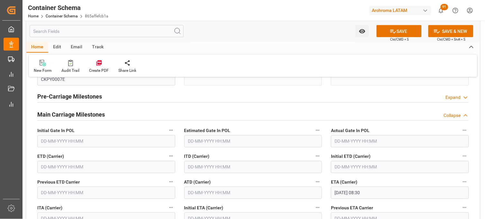
click at [331, 185] on span "ETA (Carrier)" at bounding box center [344, 182] width 26 height 7
click at [461, 185] on button "ETA (Carrier)" at bounding box center [465, 182] width 8 height 8
click at [331, 185] on div at bounding box center [242, 109] width 485 height 219
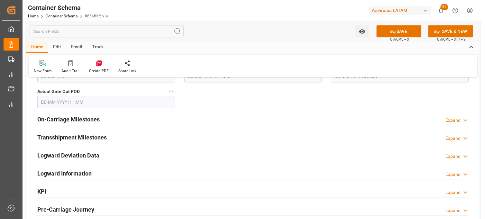
scroll to position [966, 0]
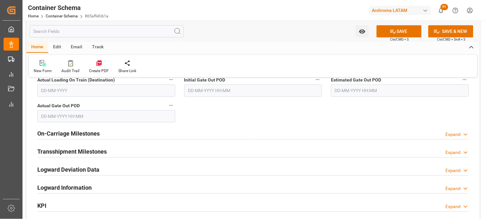
click at [158, 134] on div "On-Carriage Milestones Expand" at bounding box center [253, 133] width 432 height 12
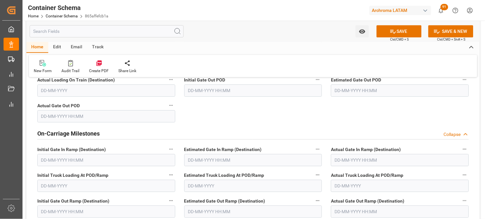
click at [178, 173] on div "Initial Truck Loading At POD/Ramp" at bounding box center [106, 181] width 147 height 26
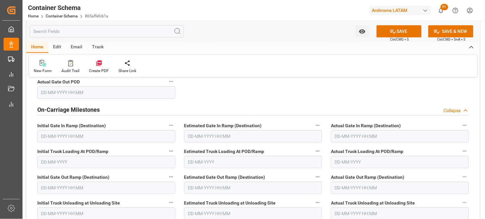
scroll to position [980, 0]
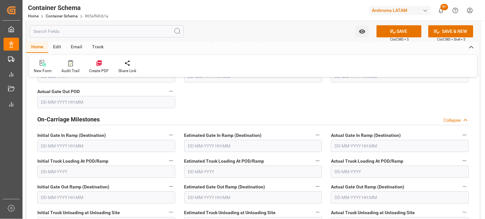
click at [92, 122] on h2 "On-Carriage Milestones" at bounding box center [68, 119] width 62 height 9
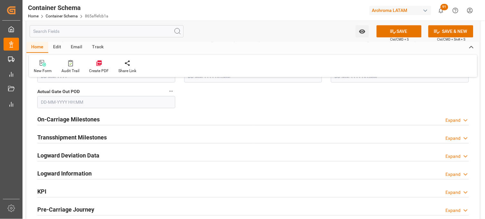
click at [154, 139] on div "Transshipment Milestones Expand" at bounding box center [253, 137] width 432 height 12
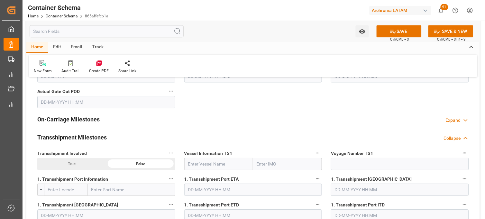
click at [183, 184] on div "1. Transshipment Port ETA" at bounding box center [253, 185] width 147 height 26
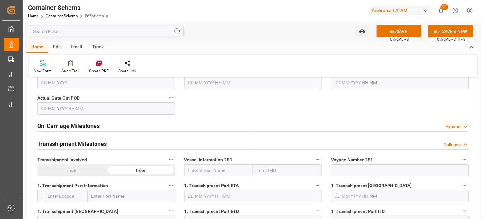
scroll to position [966, 0]
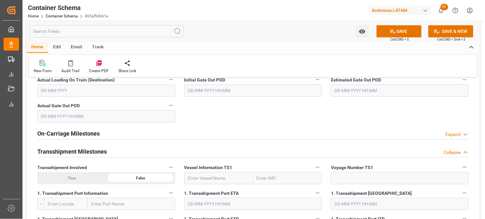
click at [108, 149] on div "Transshipment Milestones Collapse" at bounding box center [253, 151] width 432 height 12
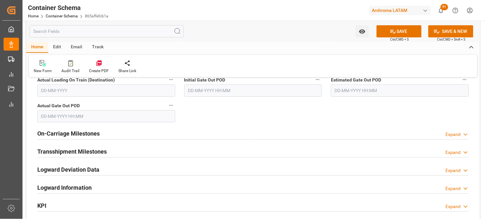
click at [142, 175] on div at bounding box center [253, 175] width 432 height 0
click at [129, 172] on div "Logward Deviation Data Expand" at bounding box center [253, 169] width 432 height 12
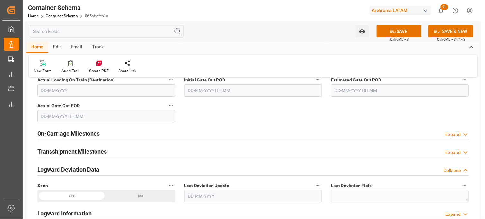
click at [181, 196] on div "Last Deviation Update" at bounding box center [253, 192] width 147 height 26
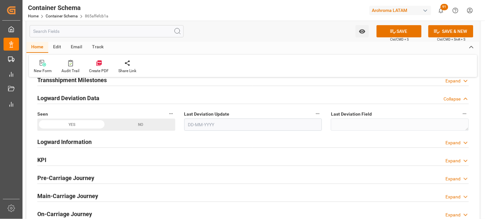
scroll to position [1052, 0]
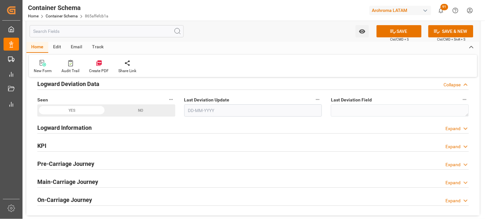
click at [167, 132] on div "Logward Information Expand" at bounding box center [253, 127] width 432 height 12
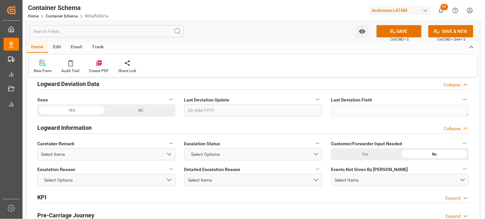
click at [186, 131] on div "Logward Information Collapse" at bounding box center [253, 127] width 432 height 12
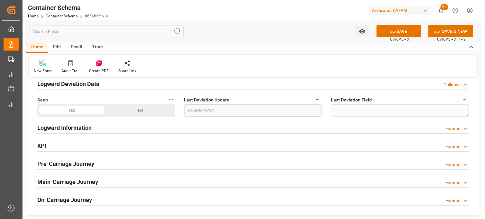
click at [180, 145] on div "KPI Expand" at bounding box center [253, 145] width 432 height 12
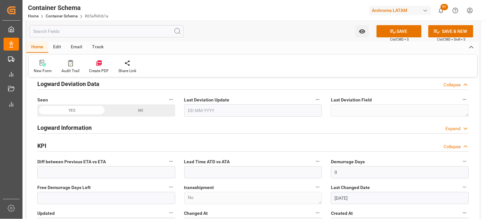
click at [181, 168] on div "Lead Time ATD vs ATA" at bounding box center [253, 168] width 147 height 26
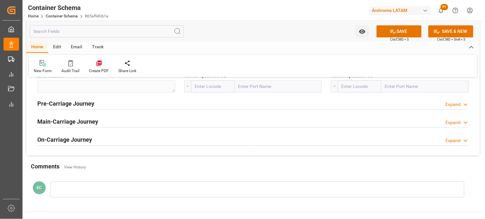
scroll to position [1424, 0]
click at [189, 103] on div "Pre-Carriage Journey Expand" at bounding box center [253, 103] width 432 height 12
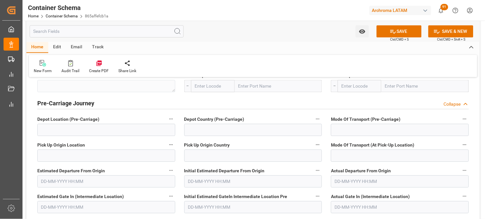
click at [180, 118] on div "Depot Country (Pre-Carriage)" at bounding box center [253, 125] width 147 height 26
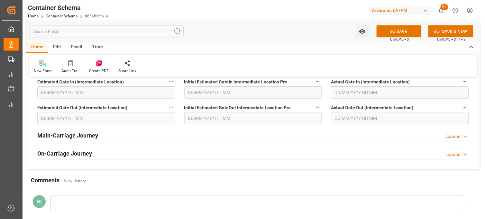
scroll to position [1553, 0]
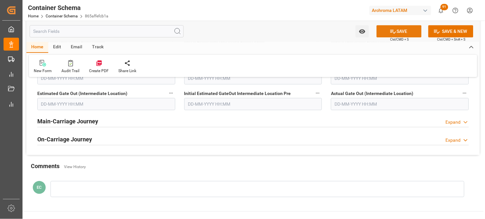
click at [397, 34] on button "SAVE" at bounding box center [399, 31] width 45 height 12
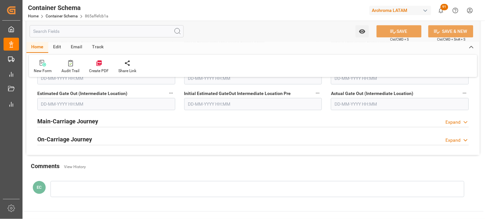
click at [195, 144] on div "On-Carriage Journey Expand" at bounding box center [253, 139] width 432 height 12
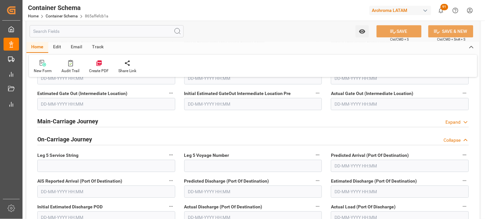
click at [178, 125] on div "Main-Carriage Journey Expand" at bounding box center [253, 121] width 432 height 12
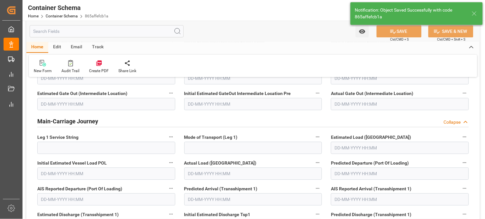
type input "Document Sent"
type input "MXZLO"
type input "Manzanillo"
type input "KOTA PEONY"
type input "9473731"
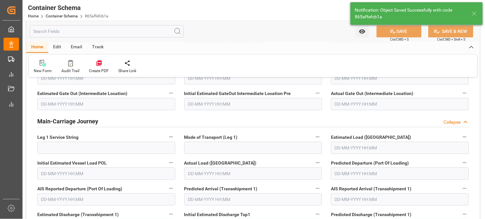
type input "CKPY0007E"
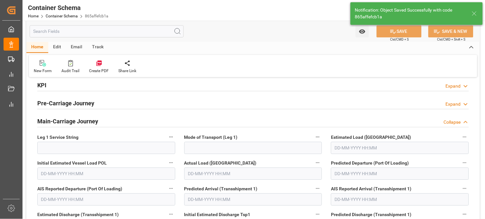
click at [182, 102] on div "Pre-Carriage Journey Expand" at bounding box center [253, 103] width 432 height 12
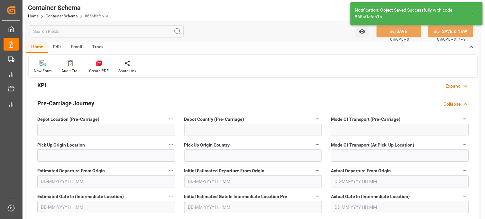
scroll to position [1035, 0]
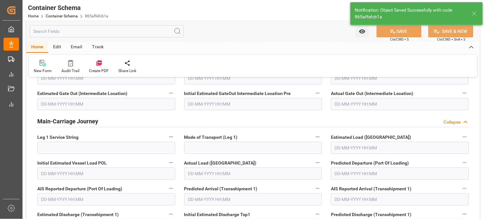
click at [180, 138] on div "Mode of Transport (Leg 1)" at bounding box center [253, 143] width 147 height 26
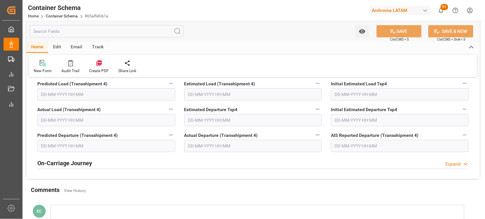
scroll to position [1579, 0]
click at [175, 162] on div "On-Carriage Journey Expand" at bounding box center [253, 161] width 432 height 12
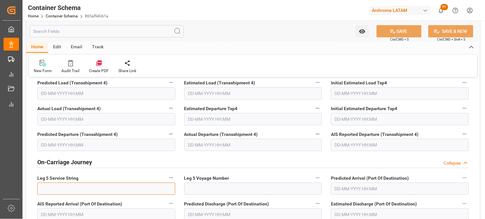
click at [174, 184] on input at bounding box center [106, 188] width 138 height 12
click at [176, 184] on div "Leg 5 Service String" at bounding box center [106, 184] width 147 height 26
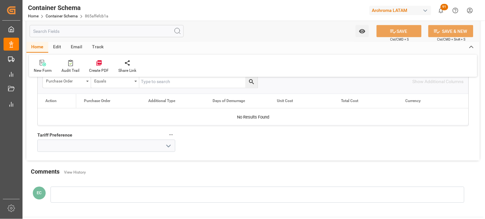
scroll to position [1856, 0]
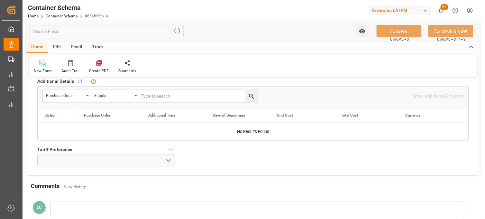
click at [168, 161] on polyline "open menu" at bounding box center [169, 161] width 4 height 2
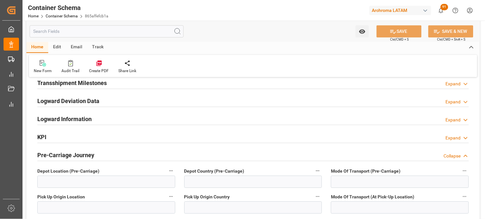
scroll to position [840, 0]
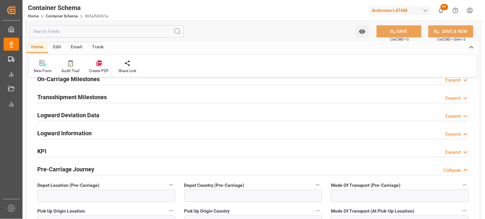
click at [183, 152] on div "KPI Expand" at bounding box center [253, 151] width 432 height 12
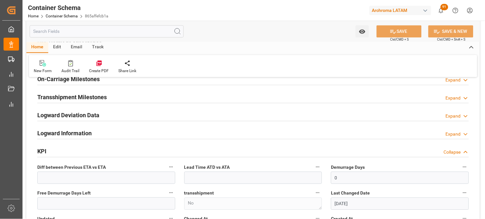
click at [174, 164] on label "Diff between Previous ETA vs ETA" at bounding box center [106, 167] width 138 height 9
click at [174, 164] on button "Diff between Previous ETA vs ETA" at bounding box center [171, 167] width 8 height 8
click at [180, 178] on div at bounding box center [242, 109] width 485 height 219
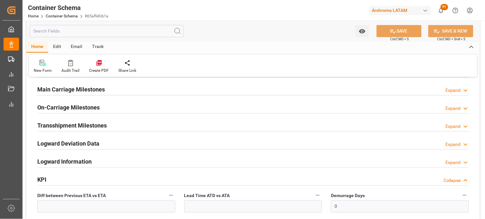
scroll to position [797, 0]
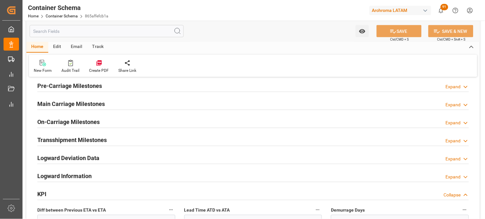
click at [181, 177] on div "Logward Information Expand" at bounding box center [253, 176] width 432 height 12
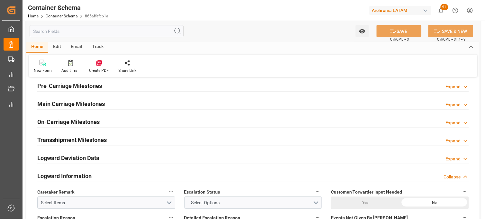
click at [180, 189] on div "Escalation Status Select Options" at bounding box center [253, 198] width 147 height 26
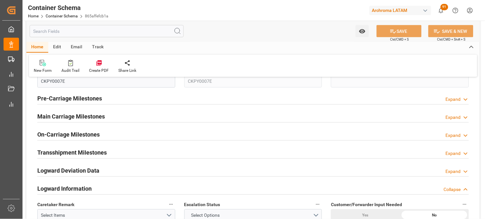
scroll to position [783, 0]
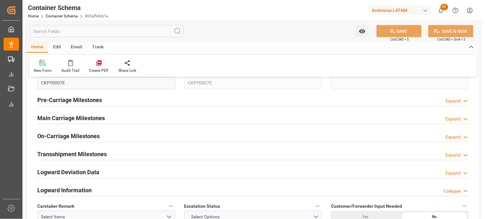
click at [181, 191] on div "Logward Information Collapse" at bounding box center [253, 190] width 432 height 12
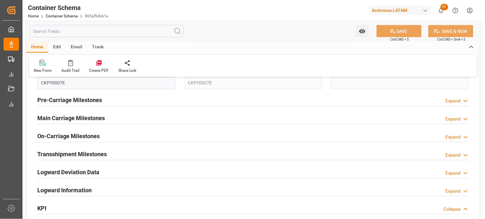
click at [172, 208] on div "KPI Collapse" at bounding box center [253, 208] width 432 height 12
click at [169, 171] on div "Logward Deviation Data Expand" at bounding box center [253, 172] width 432 height 12
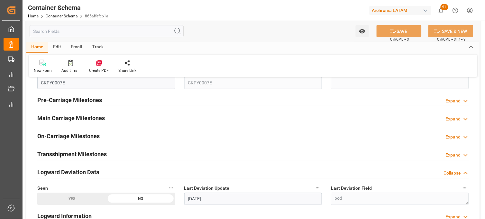
click at [179, 197] on div "Seen YES NO" at bounding box center [106, 195] width 147 height 26
click at [176, 175] on div "Logward Deviation Data Collapse" at bounding box center [253, 172] width 432 height 12
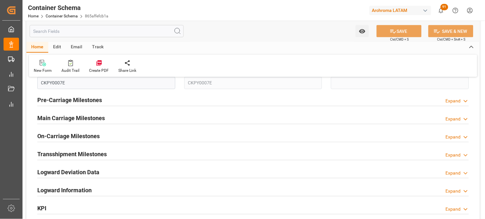
click at [176, 152] on div "Transshipment Milestones Expand" at bounding box center [253, 154] width 432 height 12
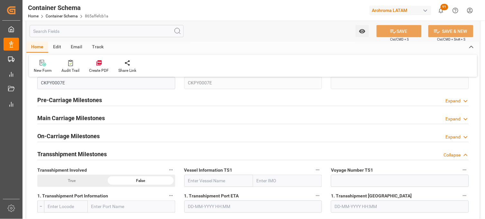
click at [176, 172] on div "Transshipment Involved True False" at bounding box center [106, 176] width 147 height 26
click at [176, 156] on div "Transshipment Milestones Collapse" at bounding box center [253, 154] width 432 height 12
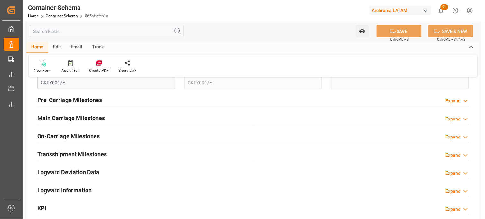
click at [174, 136] on div "On-Carriage Milestones Expand" at bounding box center [253, 136] width 432 height 12
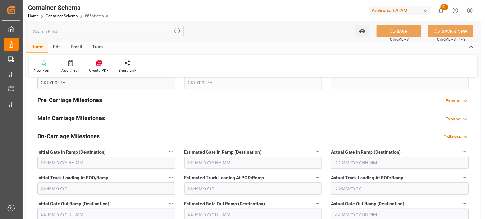
click at [181, 157] on div "Estimated Gate In Ramp (Destination)" at bounding box center [253, 158] width 147 height 26
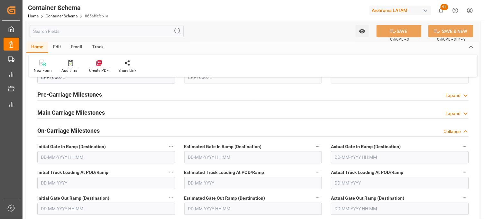
scroll to position [769, 0]
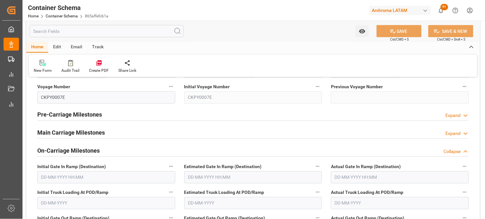
click at [178, 150] on div "On-Carriage Milestones Collapse" at bounding box center [253, 150] width 432 height 12
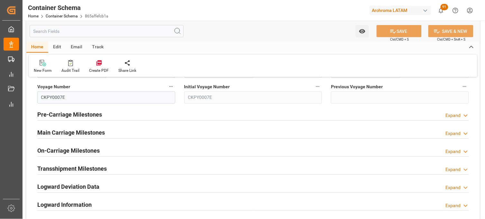
click at [180, 134] on div "Main Carriage Milestones Expand" at bounding box center [253, 132] width 432 height 12
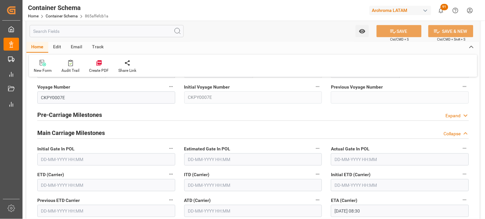
click at [177, 148] on div "Initial Gate In POL" at bounding box center [106, 155] width 147 height 26
click at [180, 117] on div "Pre-Carriage Milestones Expand" at bounding box center [253, 114] width 432 height 12
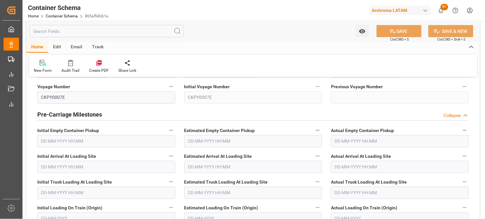
click at [177, 131] on div "Initial Empty Container Pickup" at bounding box center [106, 137] width 147 height 26
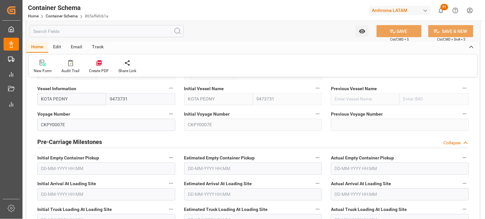
scroll to position [740, 0]
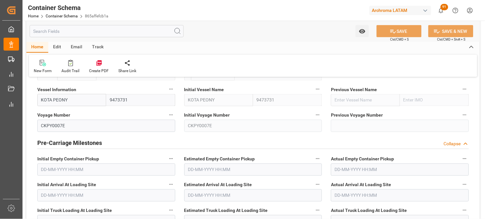
click at [175, 149] on div at bounding box center [253, 149] width 432 height 0
click at [174, 146] on div "Pre-Carriage Milestones Collapse" at bounding box center [253, 142] width 432 height 12
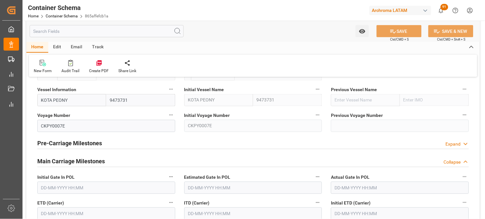
click at [179, 163] on div "Main Carriage Milestones Collapse" at bounding box center [253, 160] width 432 height 12
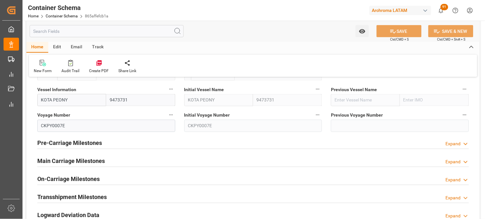
click at [180, 124] on div "Initial Voyage Number CKPY0007E" at bounding box center [253, 121] width 147 height 26
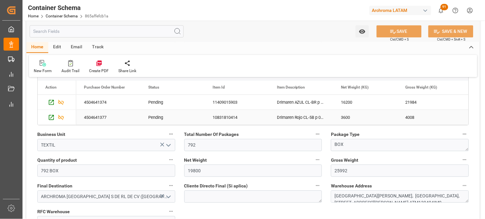
scroll to position [325, 0]
click at [470, 127] on div "Line Items View   Go to Line Items Grid Purchase Order Number Equals Show Addit…" at bounding box center [253, 86] width 441 height 81
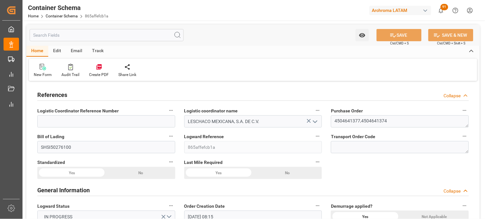
scroll to position [14, 0]
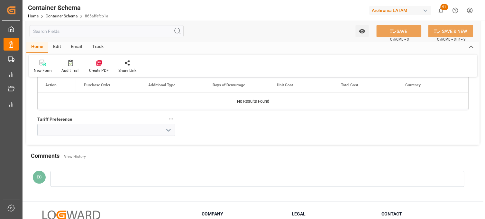
scroll to position [1884, 0]
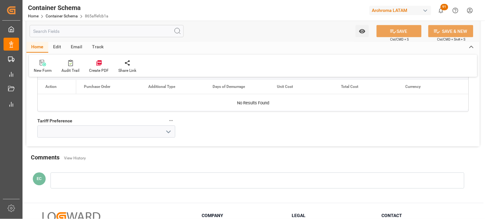
click at [165, 135] on icon "open menu" at bounding box center [169, 132] width 8 height 8
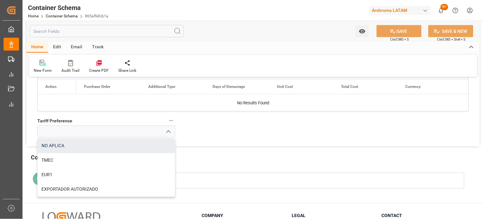
click at [166, 142] on div "NO APLICA" at bounding box center [106, 146] width 137 height 14
type input "NO APLICA"
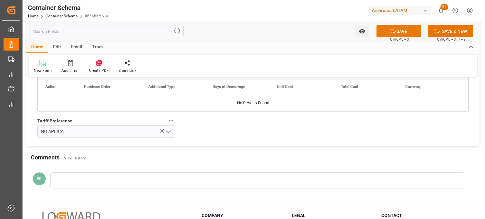
click at [395, 35] on button "SAVE" at bounding box center [399, 31] width 45 height 12
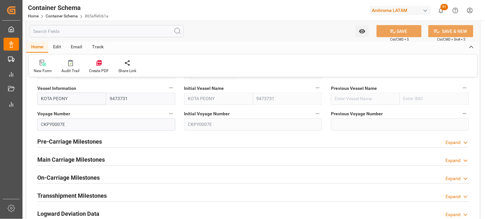
scroll to position [743, 0]
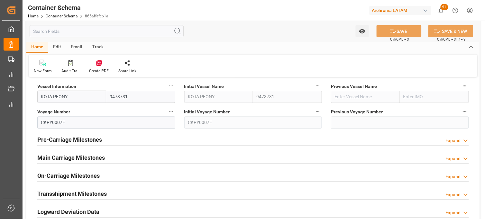
click at [332, 142] on div "Pre-Carriage Milestones Expand" at bounding box center [253, 139] width 432 height 12
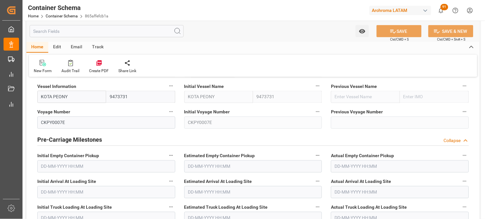
click at [327, 165] on div "Actual Empty Container Pickup" at bounding box center [400, 162] width 147 height 26
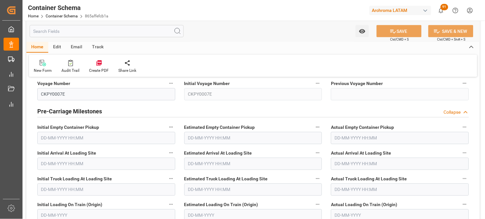
scroll to position [758, 0]
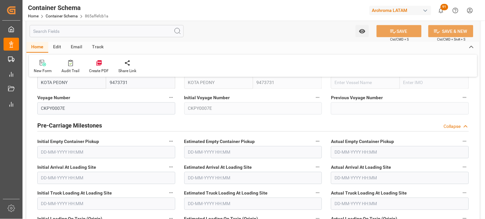
click at [329, 126] on div "Pre-Carriage Milestones Collapse" at bounding box center [253, 125] width 432 height 12
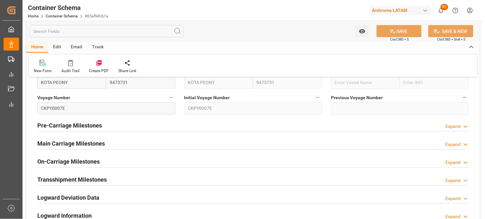
click at [324, 140] on div "Main Carriage Milestones Expand" at bounding box center [253, 143] width 432 height 12
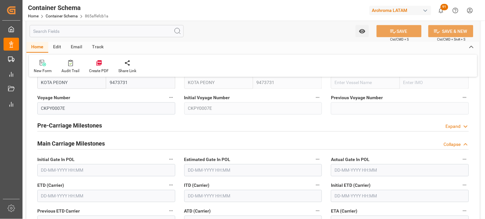
click at [325, 163] on div "Estimated Gate In POL" at bounding box center [253, 166] width 147 height 26
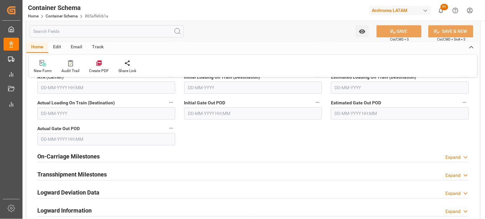
scroll to position [944, 0]
click at [324, 156] on div "On-Carriage Milestones Expand" at bounding box center [253, 155] width 432 height 12
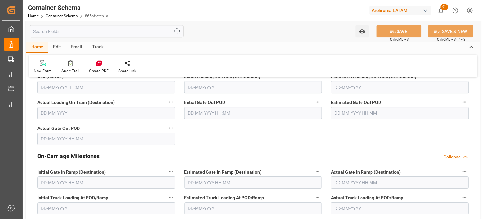
click at [328, 182] on div "Actual Gate In Ramp (Destination)" at bounding box center [400, 178] width 147 height 26
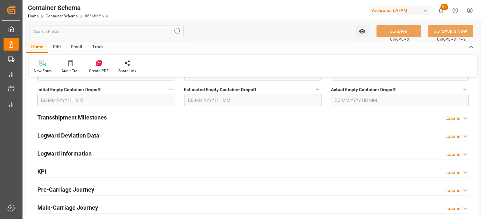
scroll to position [1130, 0]
click at [311, 118] on div "Transshipment Milestones Expand" at bounding box center [253, 116] width 432 height 12
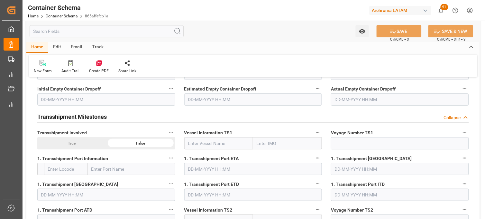
click at [323, 148] on div "Vessel Information TS1" at bounding box center [253, 139] width 147 height 26
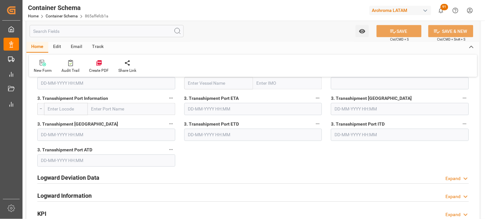
scroll to position [1373, 0]
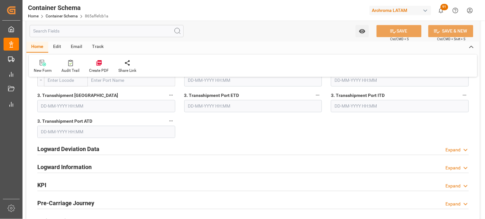
click at [323, 148] on div "Logward Deviation Data Expand" at bounding box center [253, 149] width 432 height 12
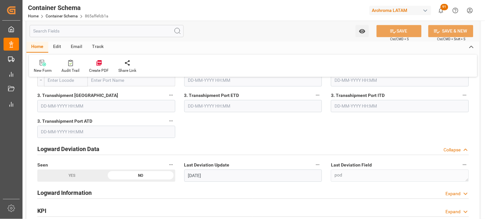
click at [323, 152] on div "Logward Deviation Data Collapse" at bounding box center [253, 149] width 432 height 12
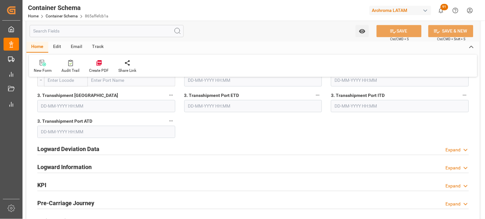
click at [322, 166] on div "Logward Information Expand" at bounding box center [253, 167] width 432 height 12
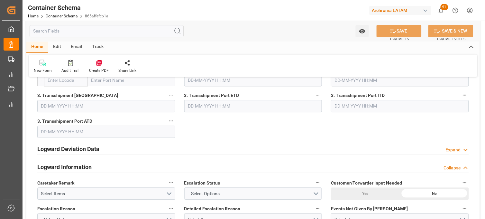
click at [325, 181] on div "Escalation Status Select Options" at bounding box center [253, 189] width 147 height 26
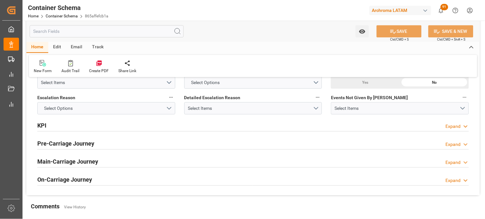
scroll to position [1487, 0]
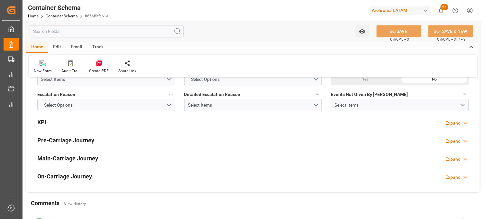
click at [310, 125] on div "KPI Expand" at bounding box center [253, 122] width 432 height 12
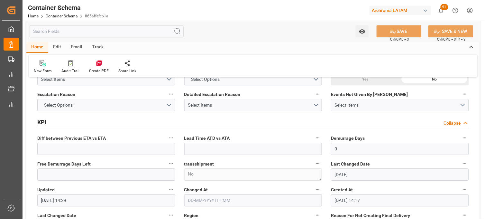
click at [325, 162] on div "transshipment No" at bounding box center [253, 170] width 147 height 26
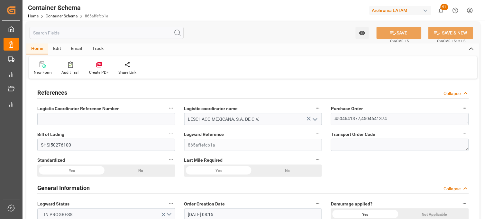
scroll to position [0, 0]
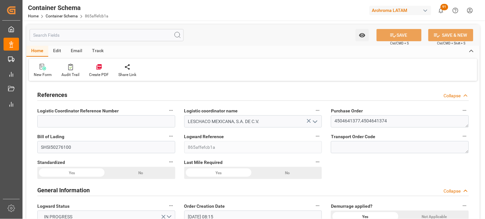
click at [64, 51] on div "Edit" at bounding box center [57, 51] width 18 height 11
click at [93, 70] on div "Configuration" at bounding box center [92, 70] width 34 height 14
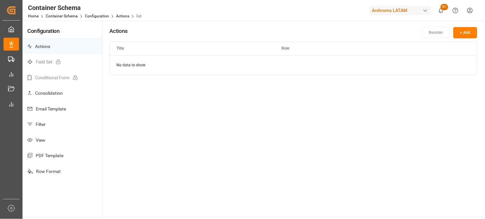
click at [89, 120] on p "Filter" at bounding box center [63, 125] width 80 height 16
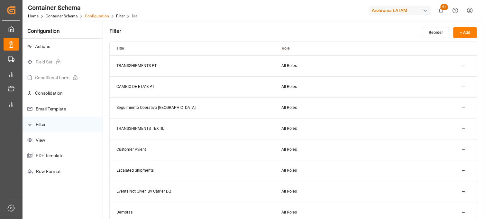
click at [96, 16] on link "Configuration" at bounding box center [97, 16] width 24 height 5
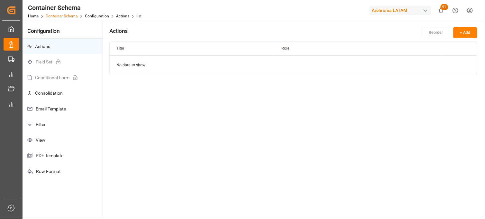
click at [69, 15] on link "Container Schema" at bounding box center [62, 16] width 32 height 5
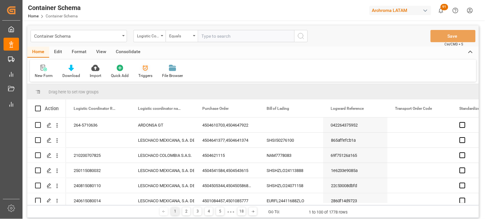
click at [147, 73] on div "Triggers" at bounding box center [145, 76] width 14 height 6
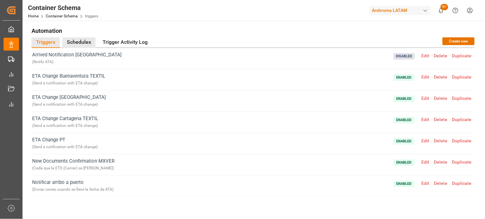
click at [87, 43] on div "Schedules" at bounding box center [78, 42] width 33 height 11
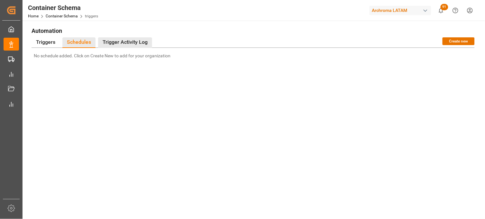
click at [114, 40] on div "Trigger Activity Log" at bounding box center [125, 42] width 54 height 11
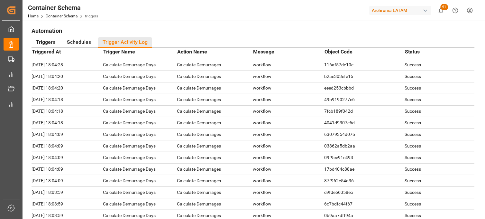
scroll to position [892, 0]
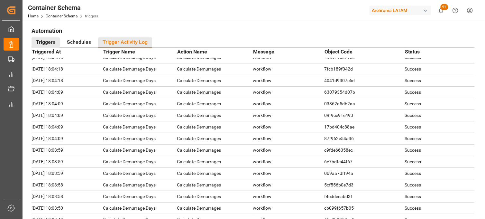
click at [44, 39] on div "Triggers" at bounding box center [46, 42] width 28 height 11
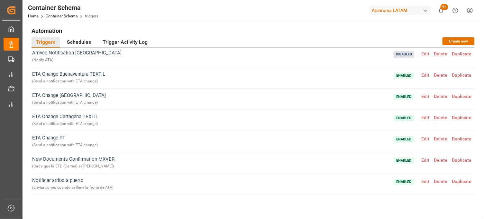
scroll to position [0, 0]
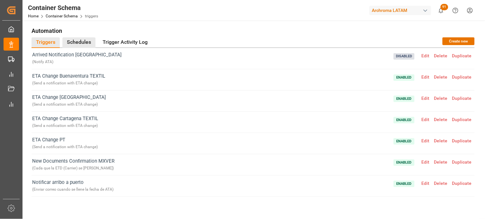
click at [73, 42] on div "Schedules" at bounding box center [78, 42] width 33 height 11
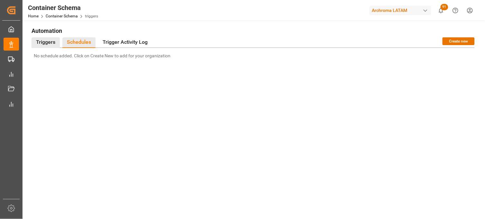
click at [53, 41] on div "Triggers" at bounding box center [46, 42] width 28 height 11
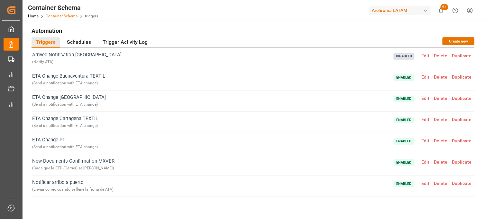
click at [65, 15] on link "Container Schema" at bounding box center [62, 16] width 32 height 5
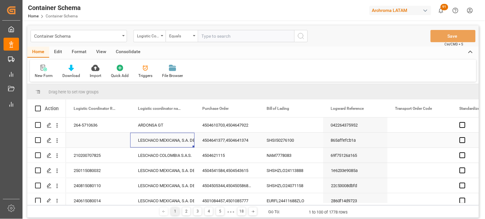
click at [159, 142] on div "LESCHACO MEXICANA, S.A. DE C.V." at bounding box center [162, 140] width 49 height 15
click at [50, 126] on icon "Press SPACE to select this row." at bounding box center [49, 125] width 5 height 5
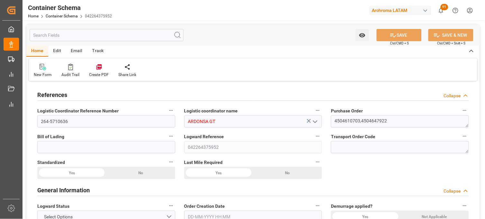
type input "0"
type input "2"
type input "1"
type input "1450"
type input "1542.1"
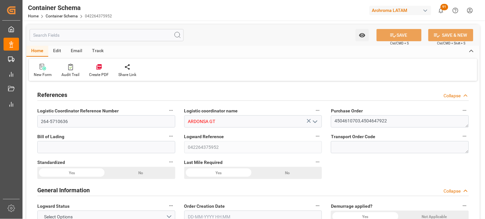
type input "MXZMF"
type input "[DATE] 17:45"
type input "[DATE]"
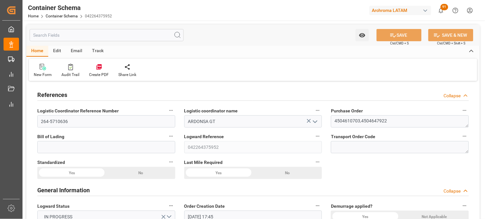
type input "[DATE]"
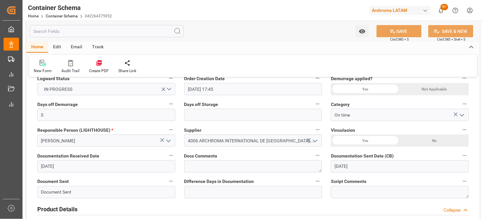
scroll to position [129, 0]
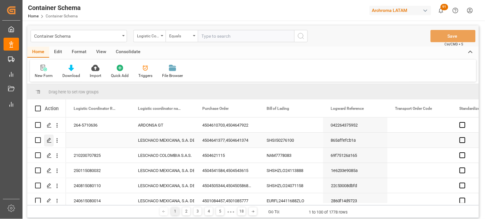
click at [47, 138] on icon "Press SPACE to select this row." at bounding box center [49, 140] width 5 height 5
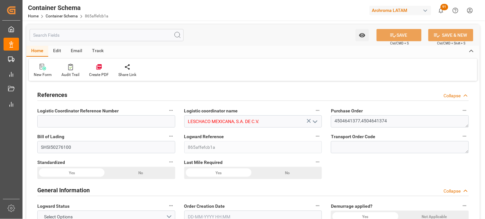
type input "10"
type input "7"
type input "2"
type input "792"
type input "19800"
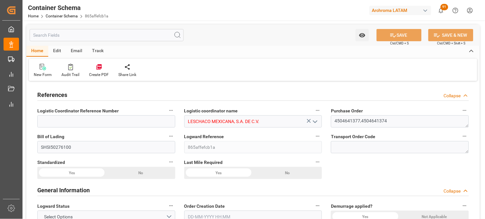
type input "25992"
type input "PIL"
type input "Pacific International Lines Pte Ltd"
type input "CNSHG"
type input "MXZLO"
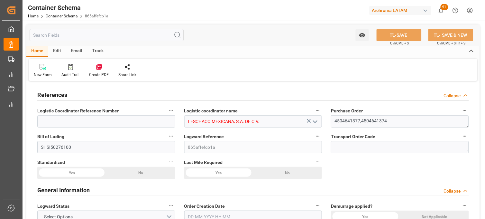
type input "MXZLO"
type input "9473731"
type input "[DATE] 08:15"
type input "[DATE]"
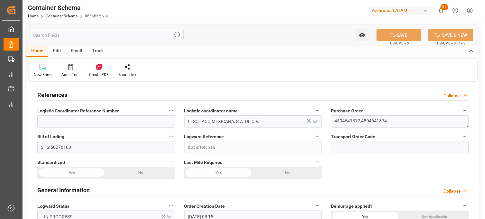
type input "[DATE]"
click at [182, 139] on div "Logward Reference 865affefcb1a" at bounding box center [253, 143] width 147 height 26
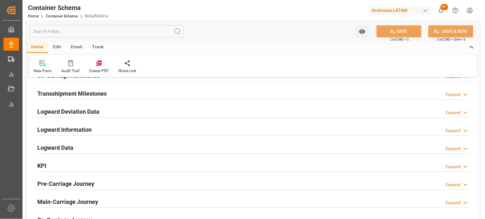
scroll to position [858, 0]
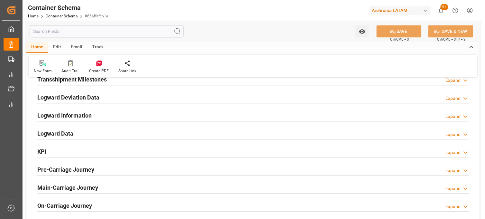
click at [182, 134] on div "Logward Data Expand" at bounding box center [253, 133] width 432 height 12
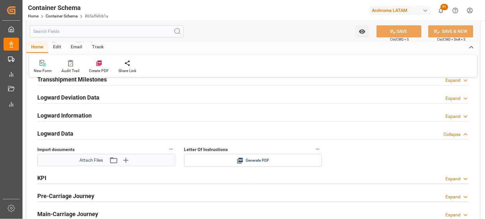
click at [179, 158] on div "Import documents Attach Files Attach existing file Upload new file" at bounding box center [106, 156] width 147 height 26
click at [112, 160] on icon "button" at bounding box center [113, 160] width 10 height 10
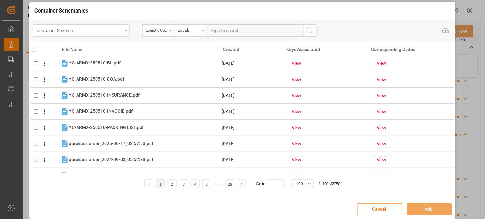
click at [126, 31] on div "Container Schema" at bounding box center [81, 30] width 97 height 12
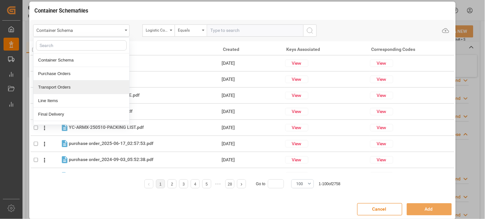
click at [100, 81] on div "Transport Orders" at bounding box center [81, 87] width 96 height 14
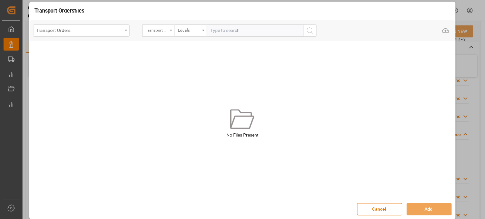
click at [169, 30] on div "Transport Order Reference (PO)" at bounding box center [159, 30] width 32 height 12
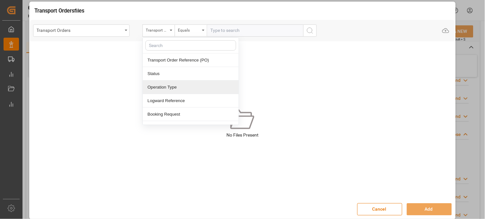
drag, startPoint x: 177, startPoint y: 91, endPoint x: 137, endPoint y: 56, distance: 53.1
click at [137, 56] on div "Transport Orders Transport Order Reference (PO) Transport Order Reference (PO) …" at bounding box center [243, 107] width 426 height 175
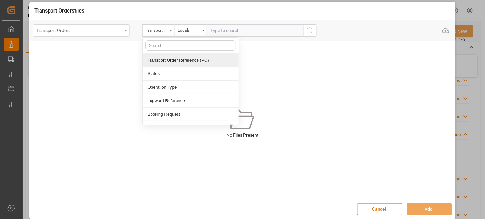
click at [123, 31] on div "Transport Orders" at bounding box center [81, 30] width 97 height 12
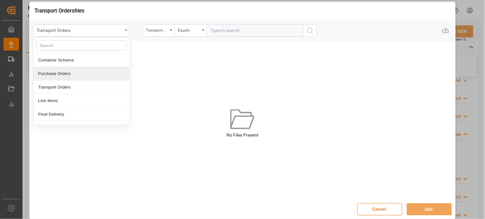
click at [104, 75] on div "Purchase Orders" at bounding box center [81, 74] width 96 height 14
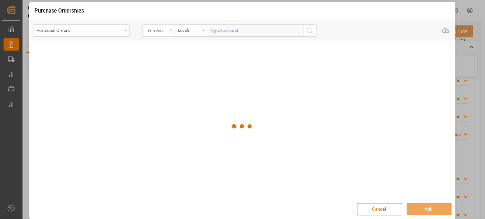
click at [168, 31] on div "Transport Order Reference (PO)" at bounding box center [159, 30] width 32 height 12
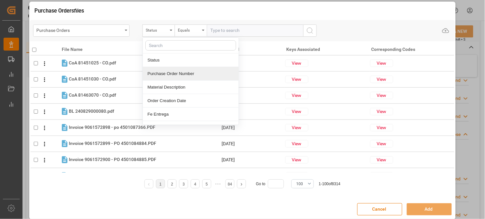
click at [185, 76] on div "Purchase Order Number" at bounding box center [191, 74] width 96 height 14
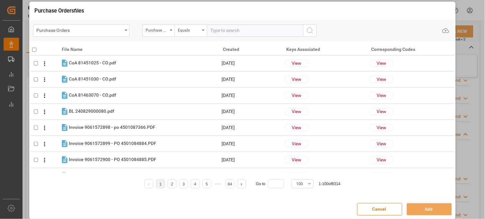
click at [226, 29] on input "text" at bounding box center [255, 30] width 97 height 12
paste input "4504641374"
type input "4504641374"
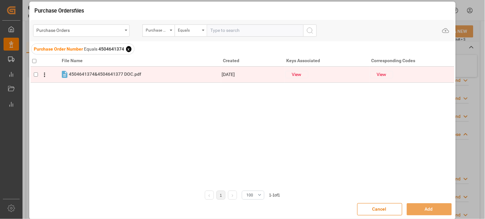
click at [36, 75] on input "checkbox" at bounding box center [36, 74] width 4 height 4
checkbox input "true"
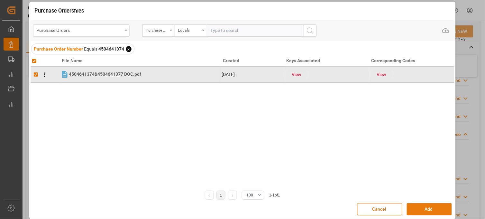
click at [418, 208] on button "Add" at bounding box center [429, 209] width 45 height 12
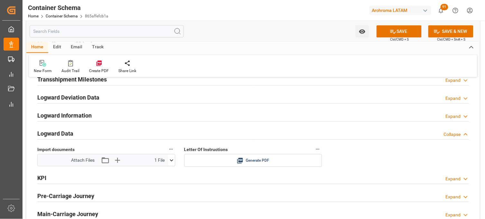
click at [410, 32] on button "SAVE" at bounding box center [399, 31] width 45 height 12
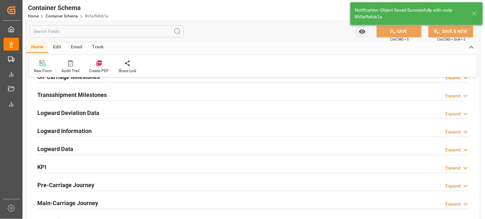
scroll to position [844, 0]
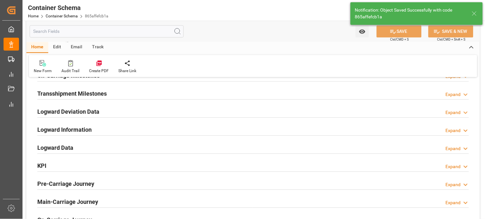
click at [420, 151] on div "Logward Data Expand" at bounding box center [253, 147] width 432 height 12
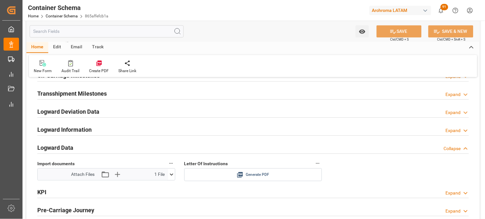
click at [245, 171] on div "Generate PDF" at bounding box center [253, 175] width 128 height 8
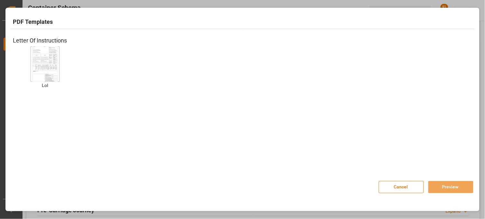
click at [52, 69] on img at bounding box center [45, 64] width 26 height 36
click at [466, 184] on button "Preview" at bounding box center [451, 187] width 45 height 12
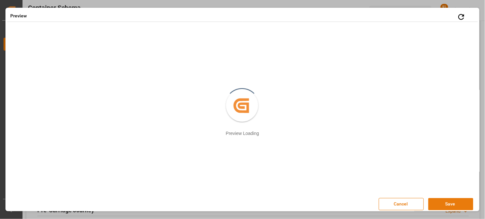
click at [451, 204] on button "Save" at bounding box center [451, 204] width 45 height 12
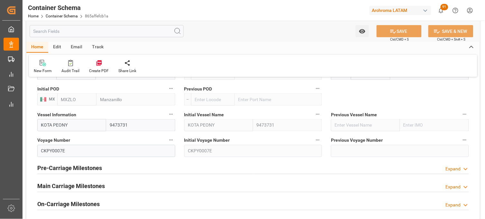
scroll to position [729, 0]
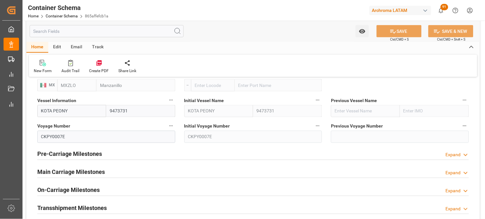
click at [346, 174] on div "Main Carriage Milestones Expand" at bounding box center [253, 171] width 432 height 12
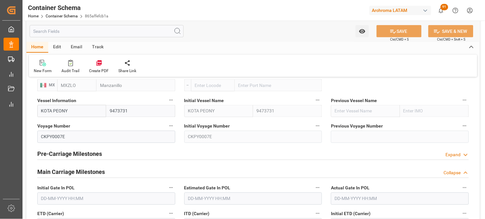
click at [343, 181] on div "Actual Gate In POL" at bounding box center [400, 194] width 147 height 26
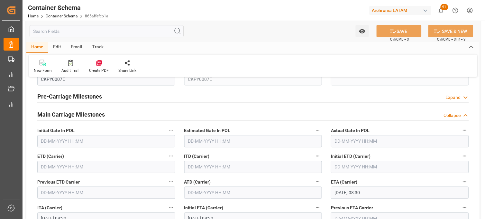
scroll to position [801, 0]
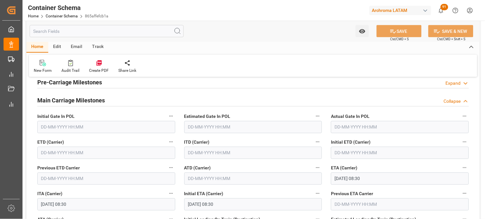
click at [107, 151] on input "text" at bounding box center [106, 153] width 138 height 12
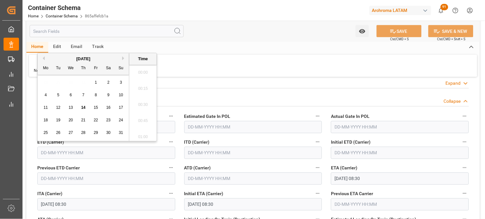
scroll to position [549, 0]
click at [70, 94] on span "6" at bounding box center [71, 95] width 2 height 5
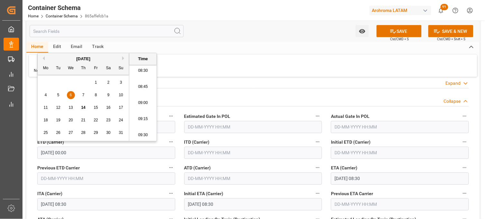
click at [136, 120] on li "09:15" at bounding box center [142, 119] width 27 height 16
type input "[DATE] 09:15"
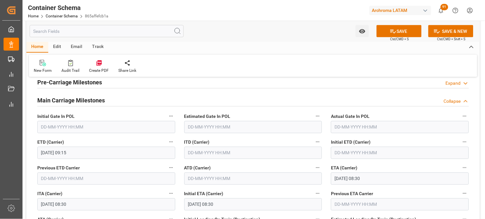
click at [327, 169] on div "ETA (Carrier) [DATE] 08:30" at bounding box center [400, 174] width 147 height 26
click at [393, 30] on icon at bounding box center [393, 31] width 7 height 7
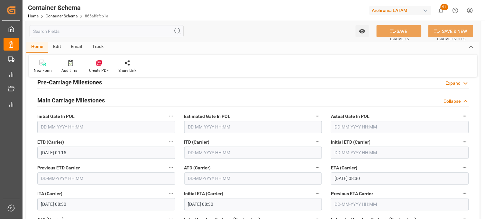
click at [473, 119] on div "Actual Gate In POL" at bounding box center [400, 123] width 147 height 26
click at [324, 116] on div "Estimated Gate In POL" at bounding box center [253, 123] width 147 height 26
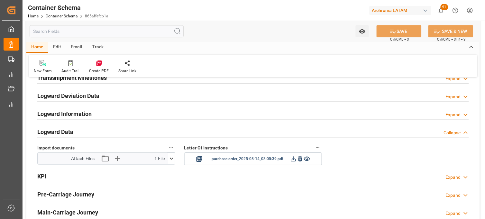
scroll to position [1058, 0]
